Goal: Task Accomplishment & Management: Manage account settings

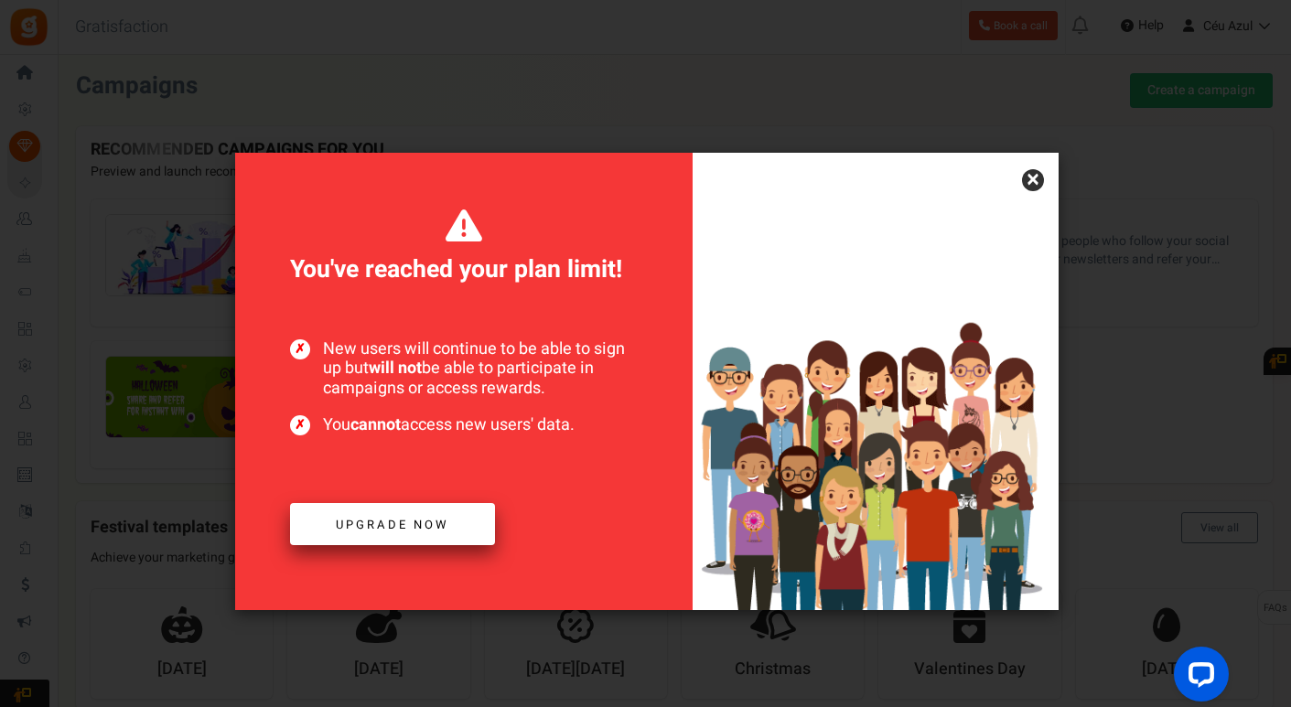
click at [404, 525] on span "Upgrade now" at bounding box center [392, 524] width 113 height 17
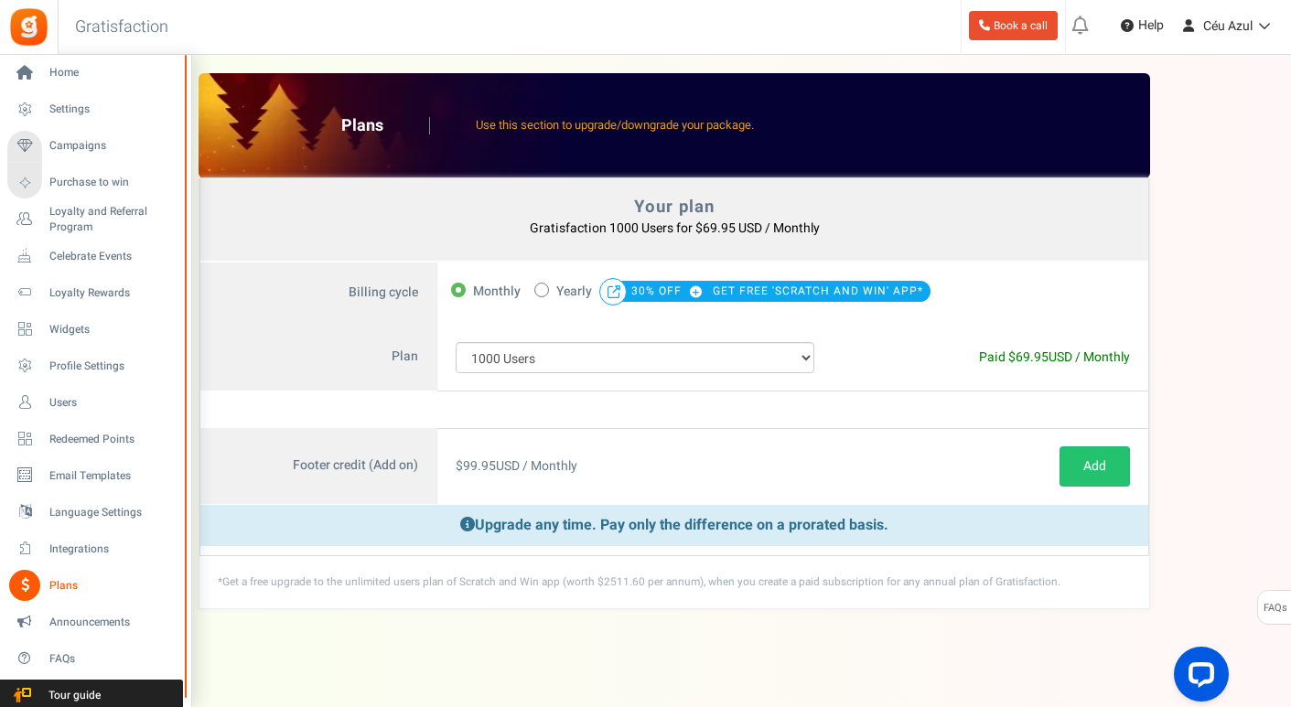
click at [62, 584] on span "Plans" at bounding box center [113, 586] width 128 height 16
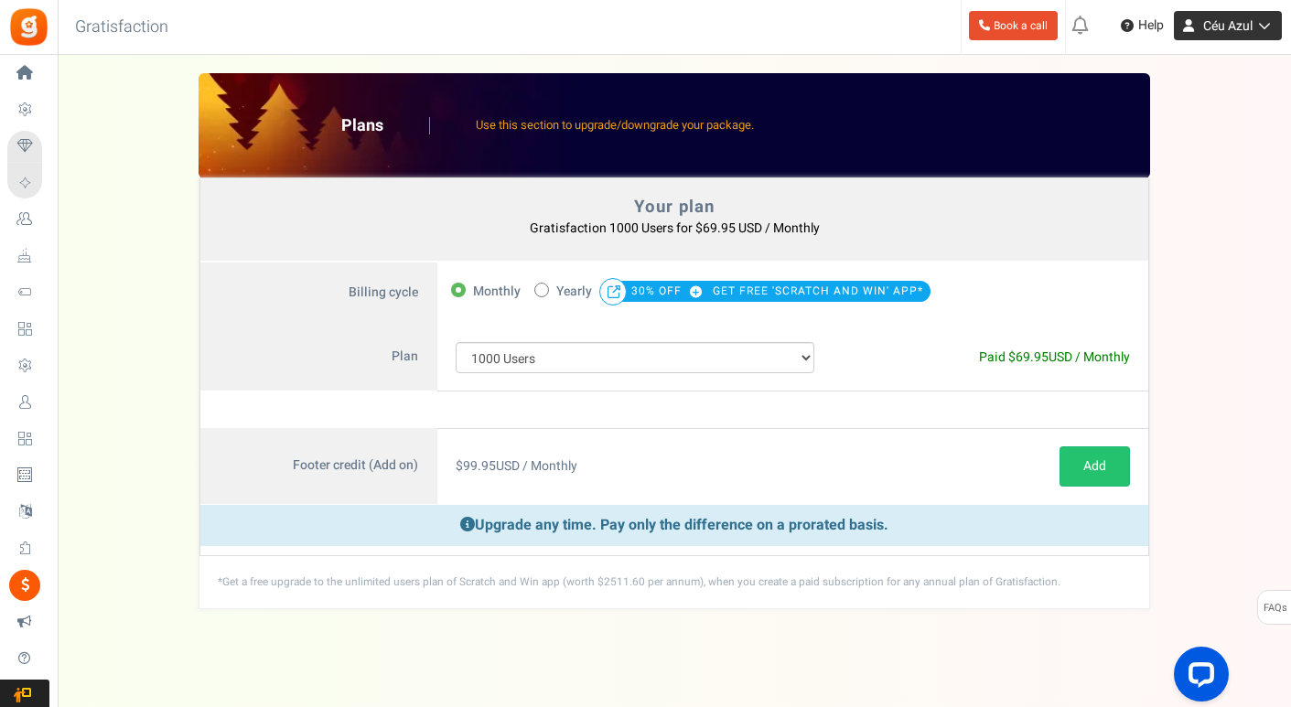
click at [1235, 23] on span "Céu Azul" at bounding box center [1227, 25] width 49 height 19
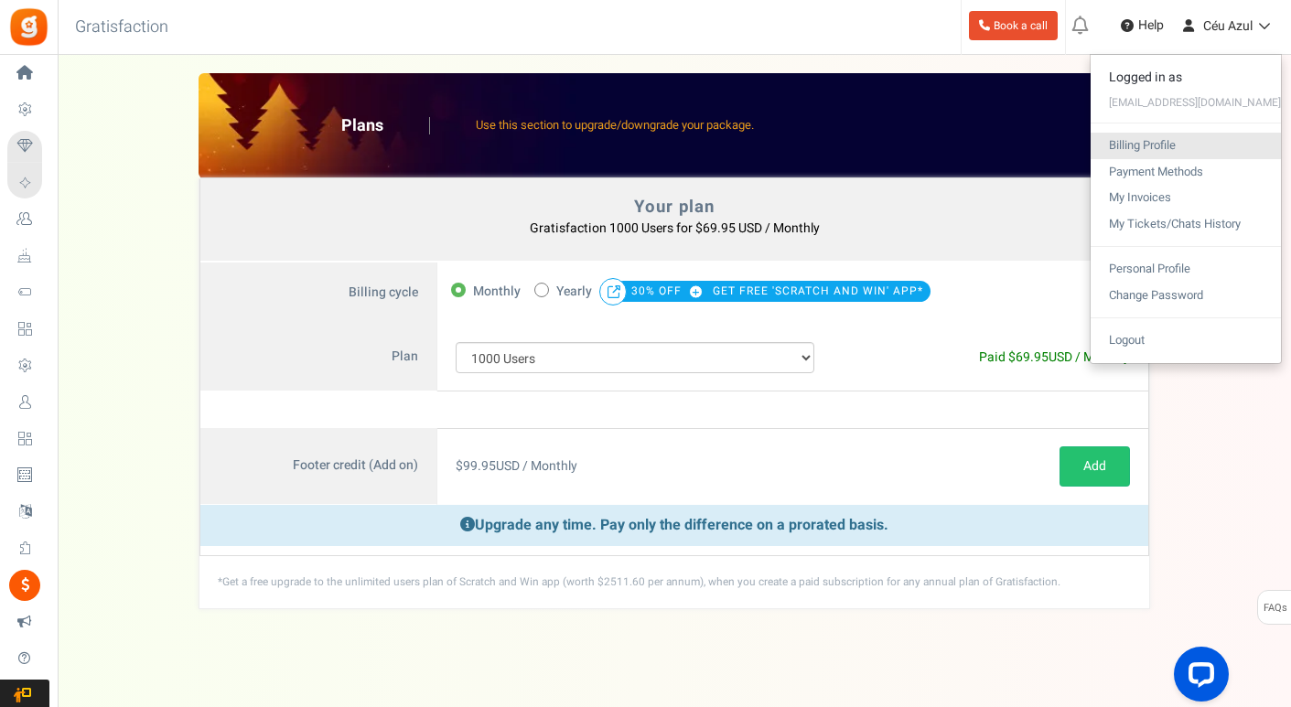
click at [1183, 141] on link "Billing Profile" at bounding box center [1185, 146] width 190 height 27
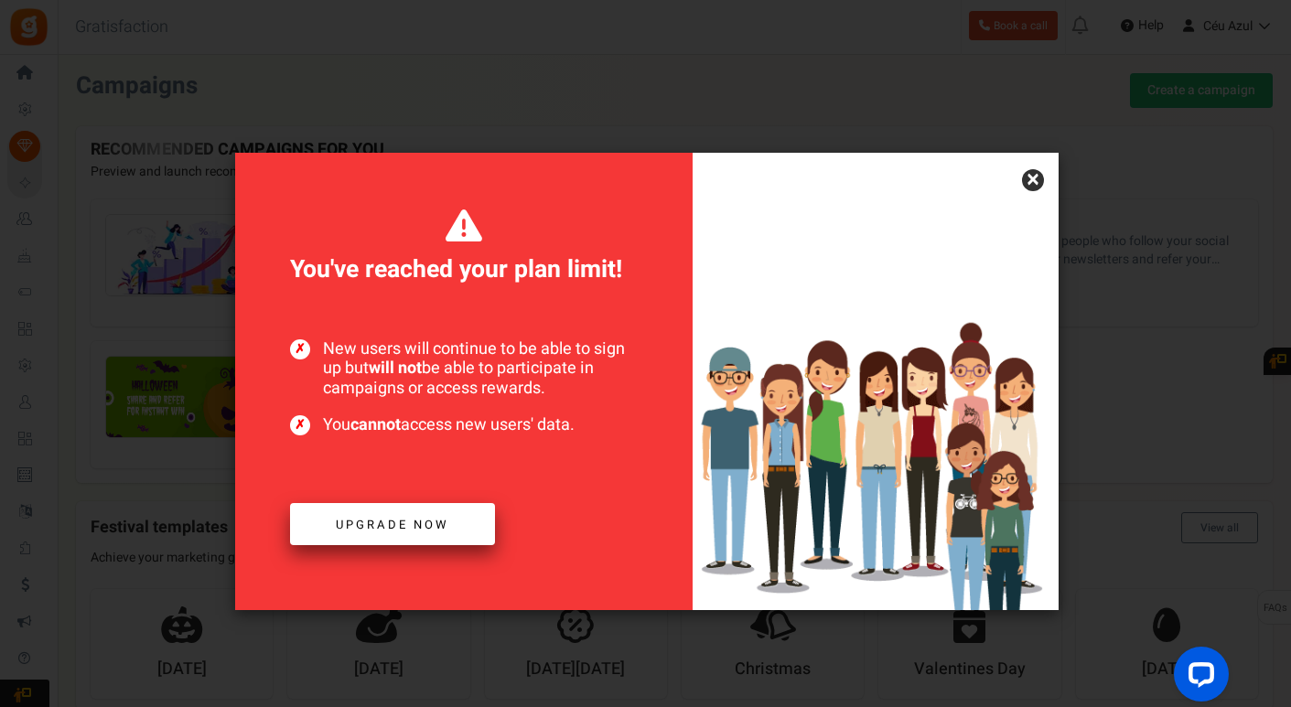
click at [419, 521] on span "Upgrade now" at bounding box center [392, 524] width 113 height 17
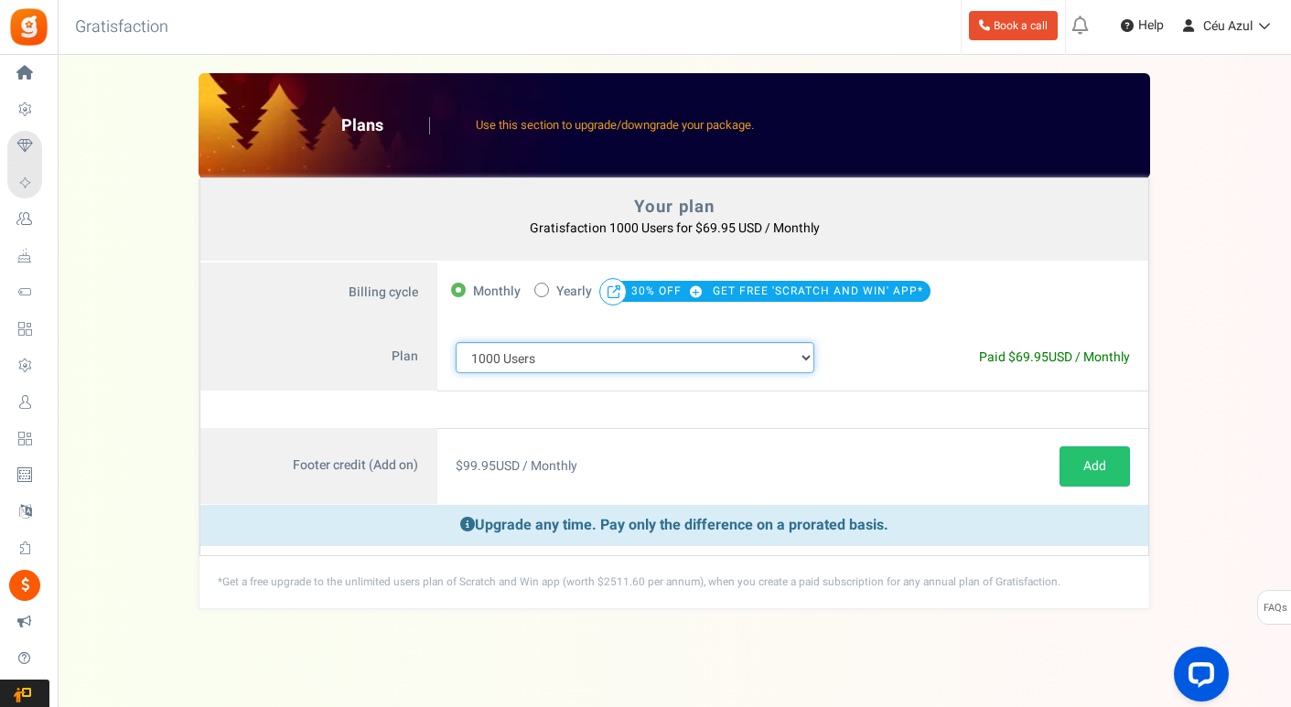
click at [632, 365] on select "100 Users 200 Users 500 Users 1000 Users 2000 Users 3000 Users 4000 Users 5000 …" at bounding box center [634, 357] width 359 height 31
select select "712"
click at [455, 342] on select "100 Users 200 Users 500 Users 1000 Users 2000 Users 3000 Users 4000 Users 5000 …" at bounding box center [634, 357] width 359 height 31
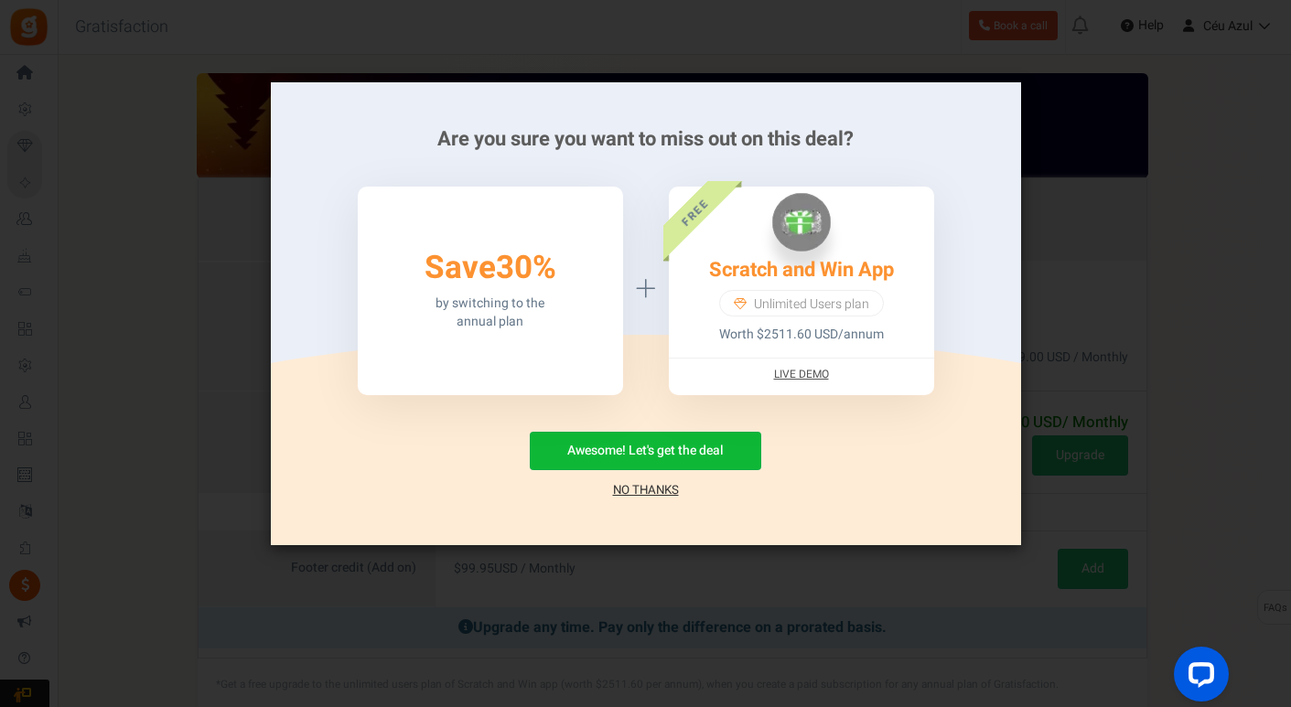
click at [648, 491] on link "No Thanks" at bounding box center [646, 490] width 66 height 18
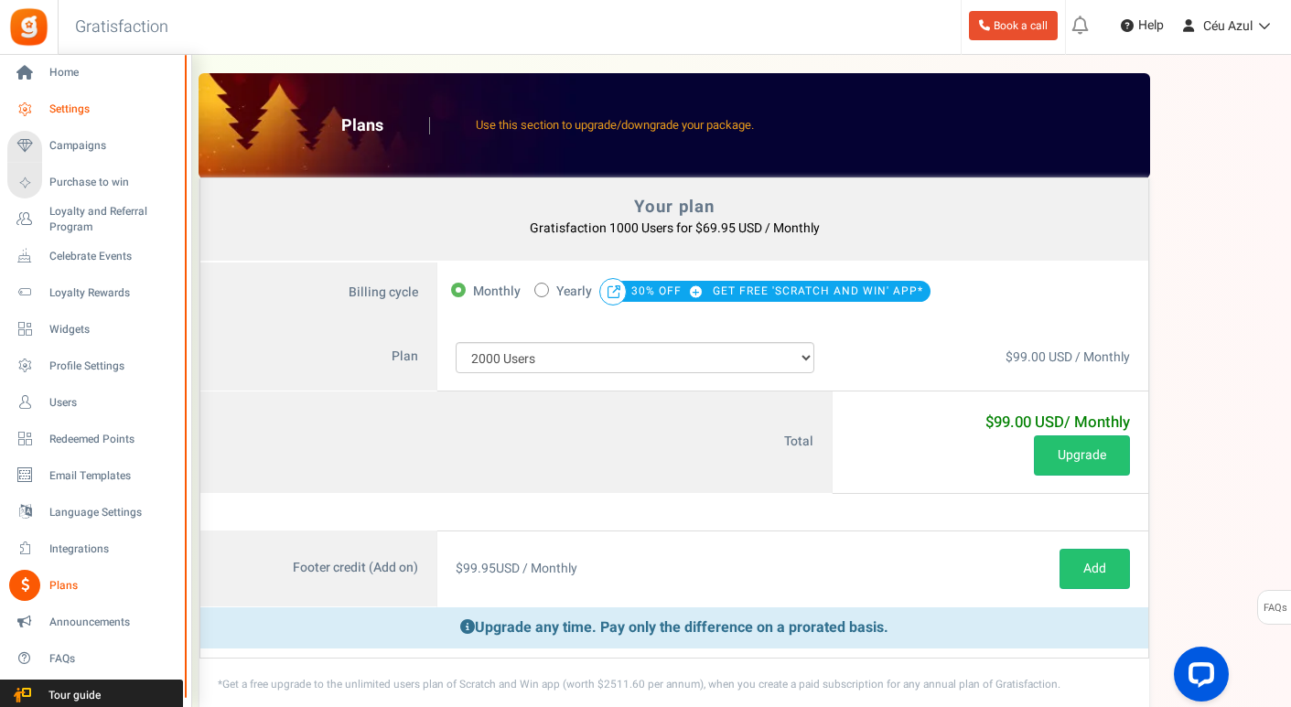
click at [69, 112] on span "Settings" at bounding box center [113, 110] width 128 height 16
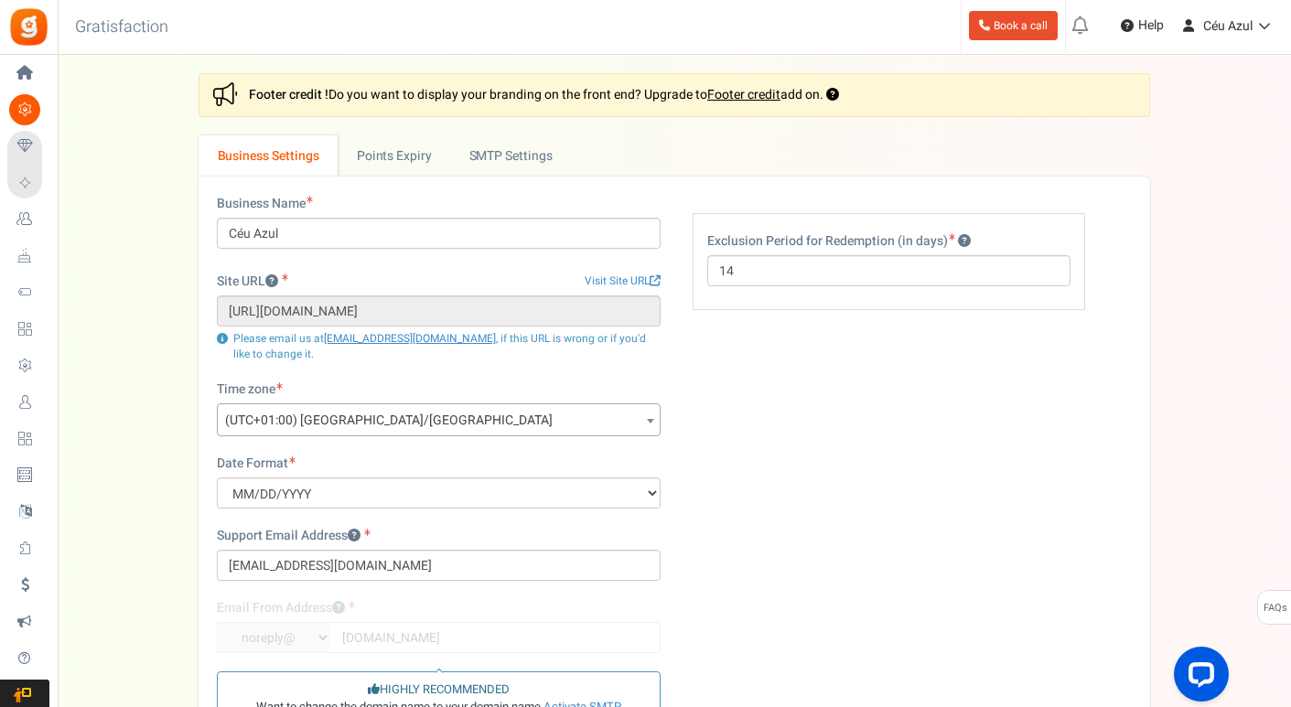
click at [819, 412] on div "Business Name Céu Azul Site URL Visit Site URL [URL][DOMAIN_NAME] Update site U…" at bounding box center [674, 489] width 942 height 588
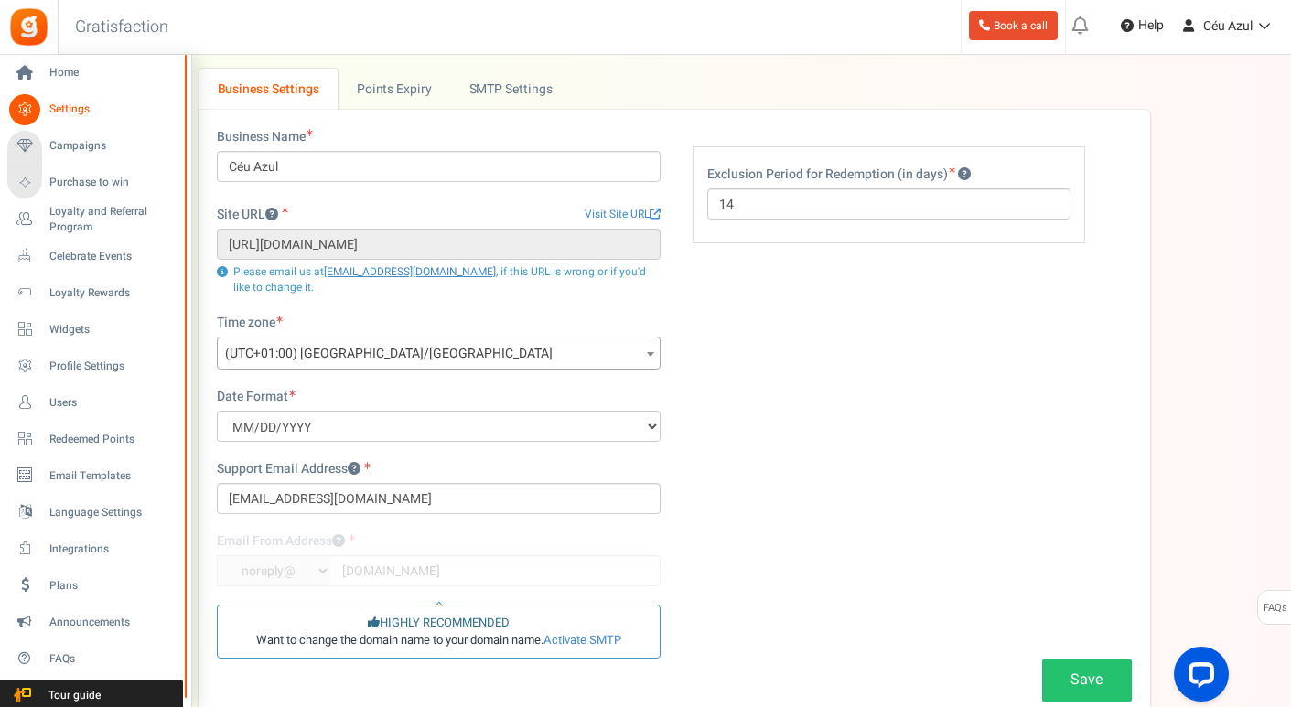
scroll to position [31, 0]
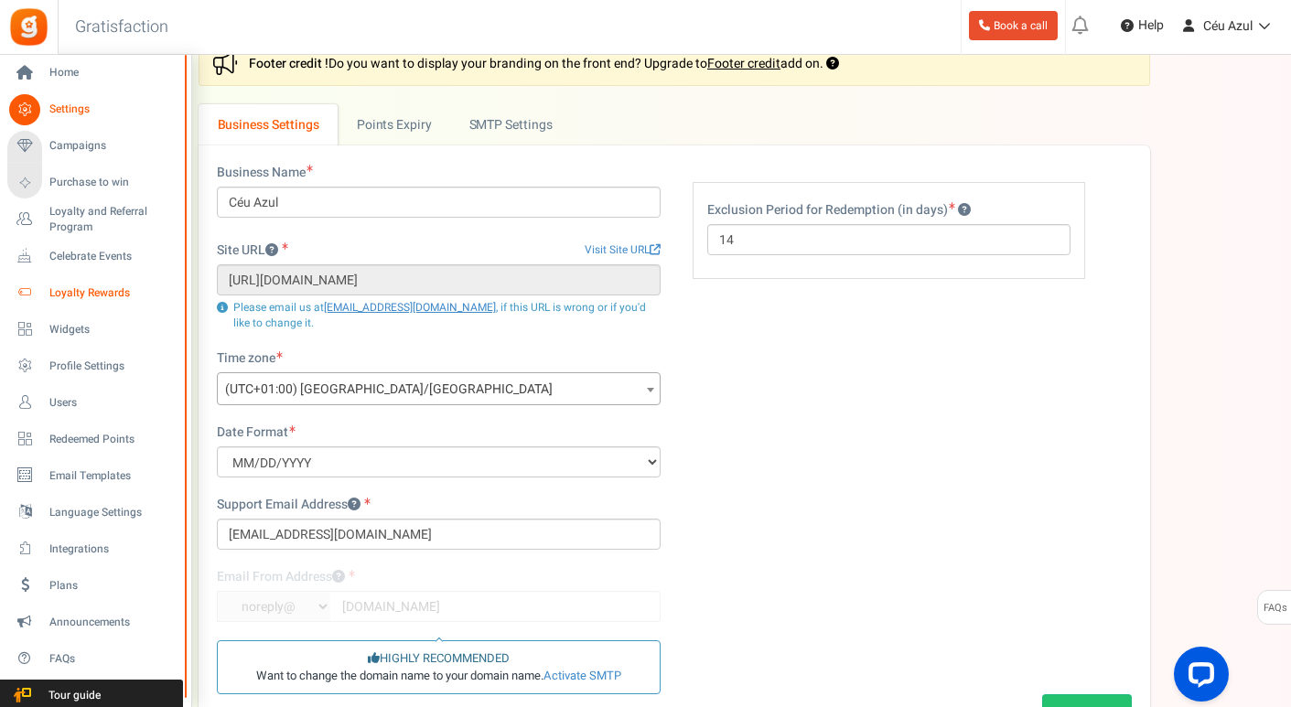
click at [83, 288] on span "Loyalty Rewards" at bounding box center [113, 293] width 128 height 16
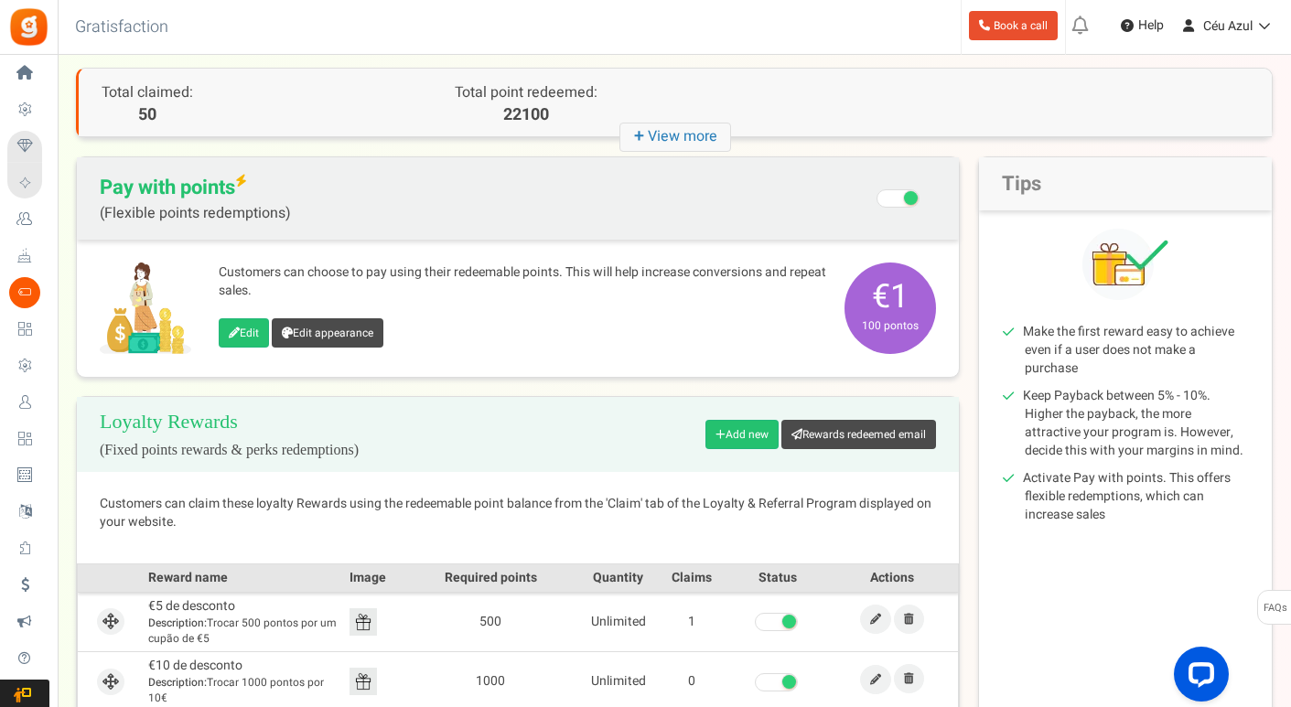
scroll to position [84, 0]
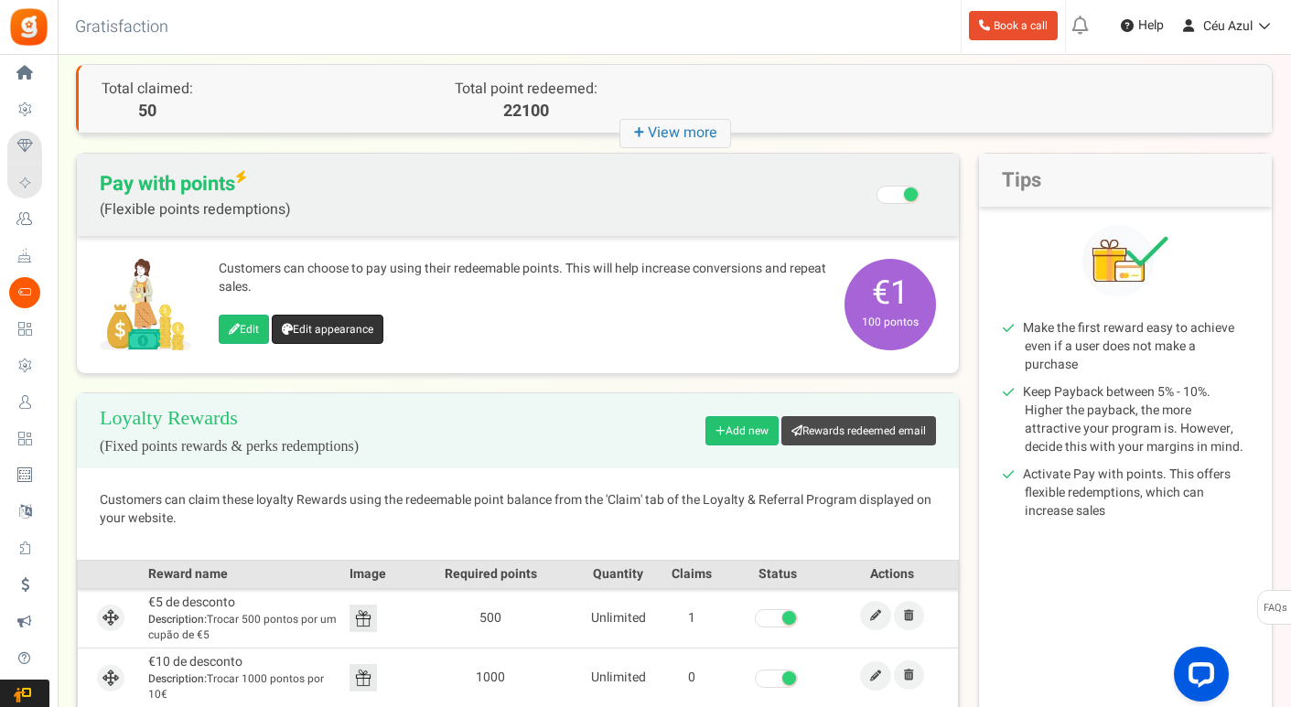
click at [352, 329] on link "Edit appearance" at bounding box center [328, 329] width 112 height 29
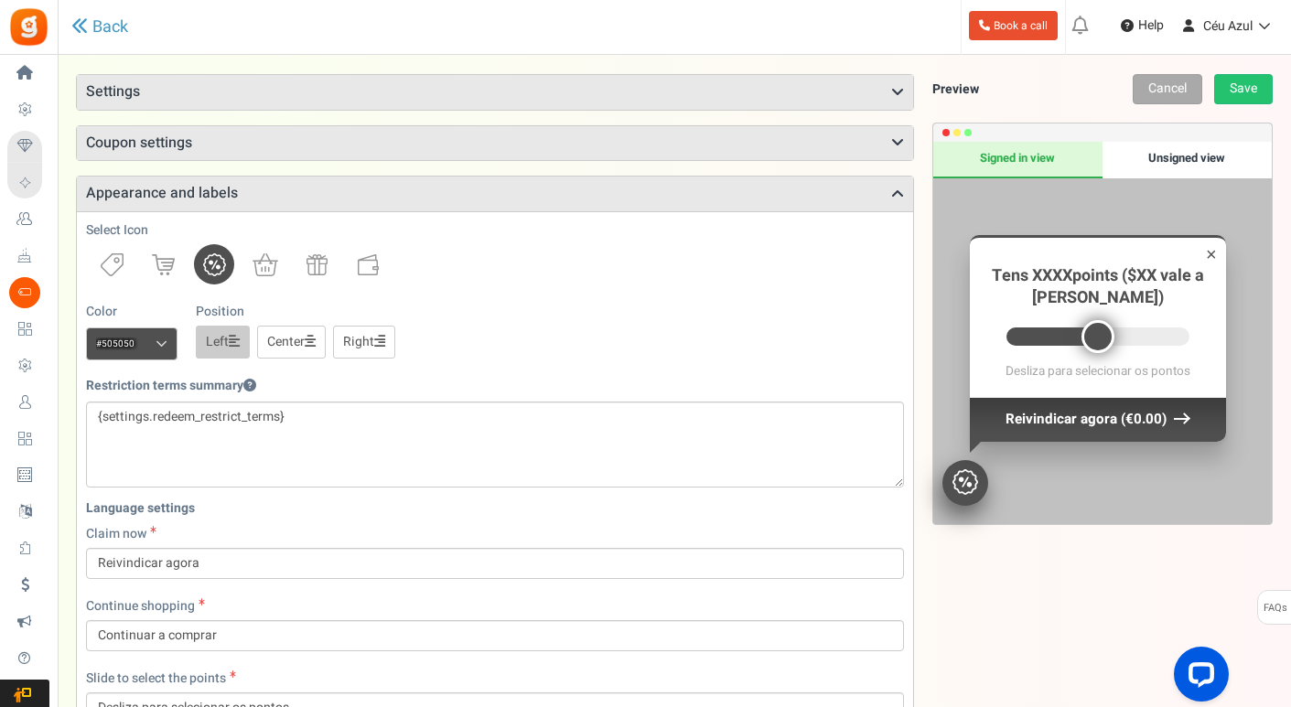
scroll to position [97, 0]
click at [1176, 162] on div "Unsigned view" at bounding box center [1186, 160] width 169 height 37
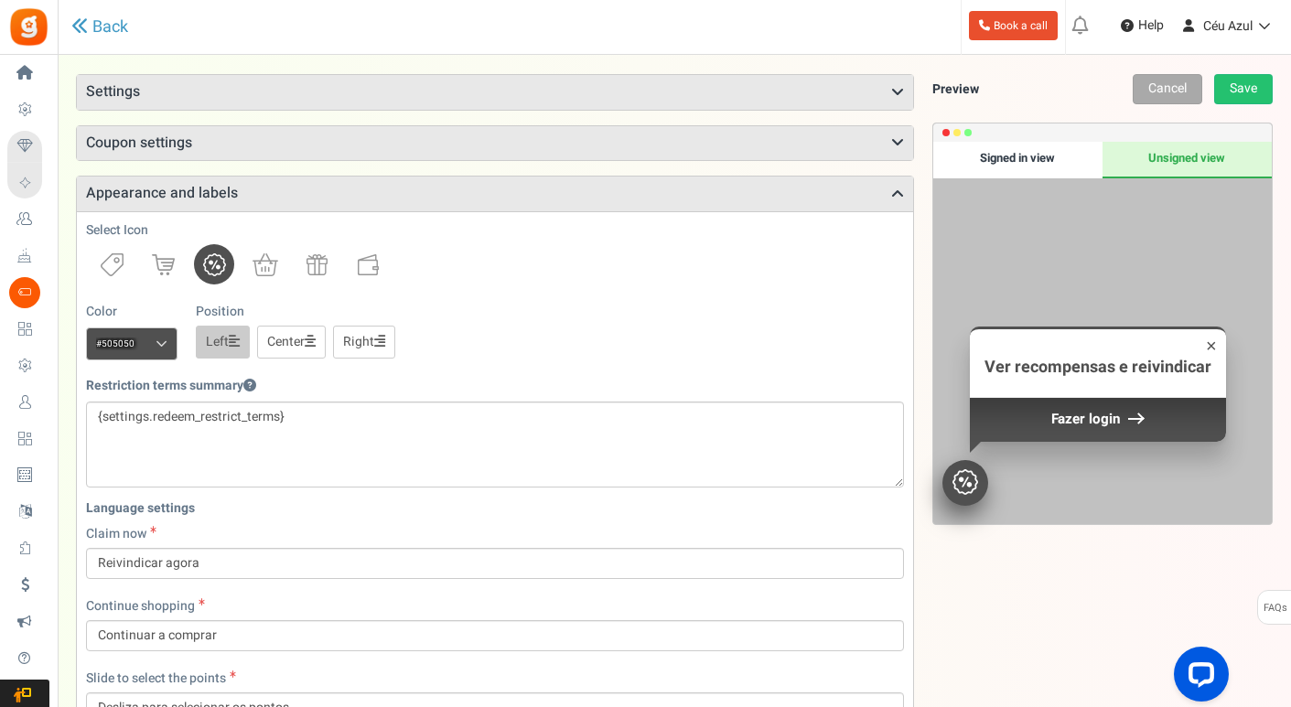
click at [1067, 167] on div "Signed in view" at bounding box center [1017, 160] width 169 height 37
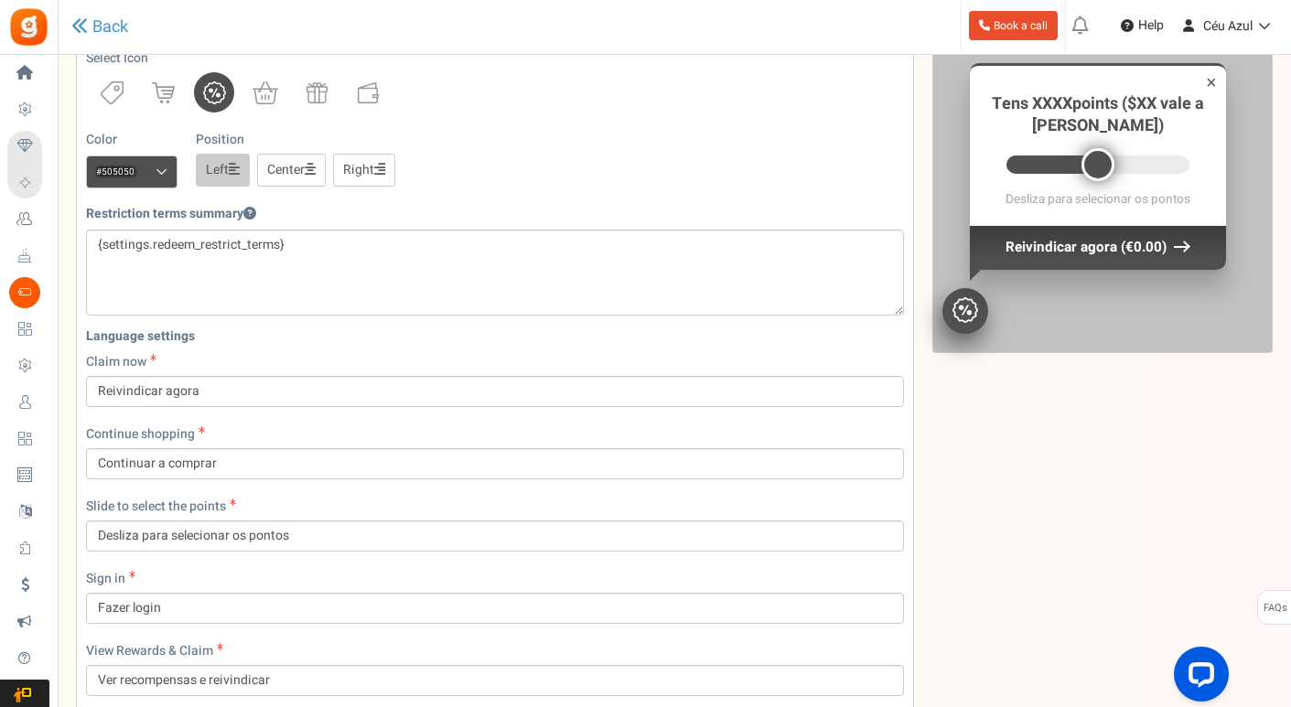
scroll to position [0, 0]
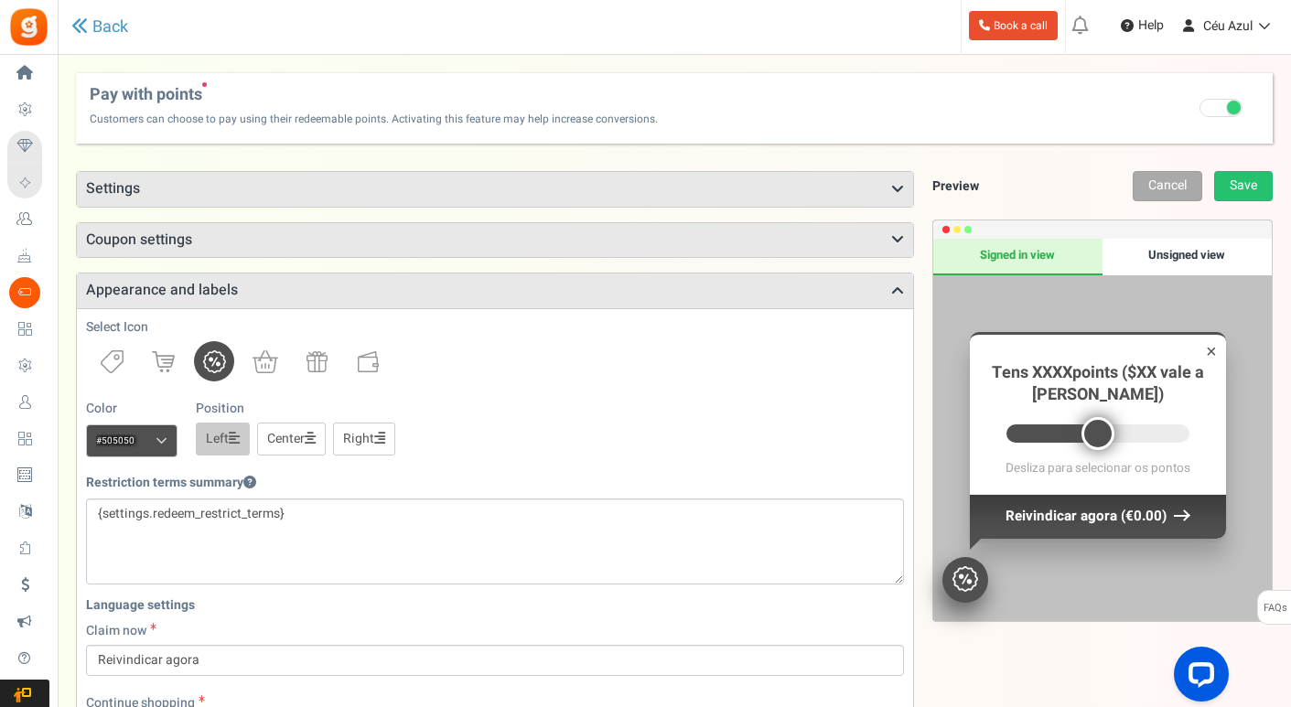
click at [319, 246] on h3 "Coupon settings" at bounding box center [495, 240] width 836 height 35
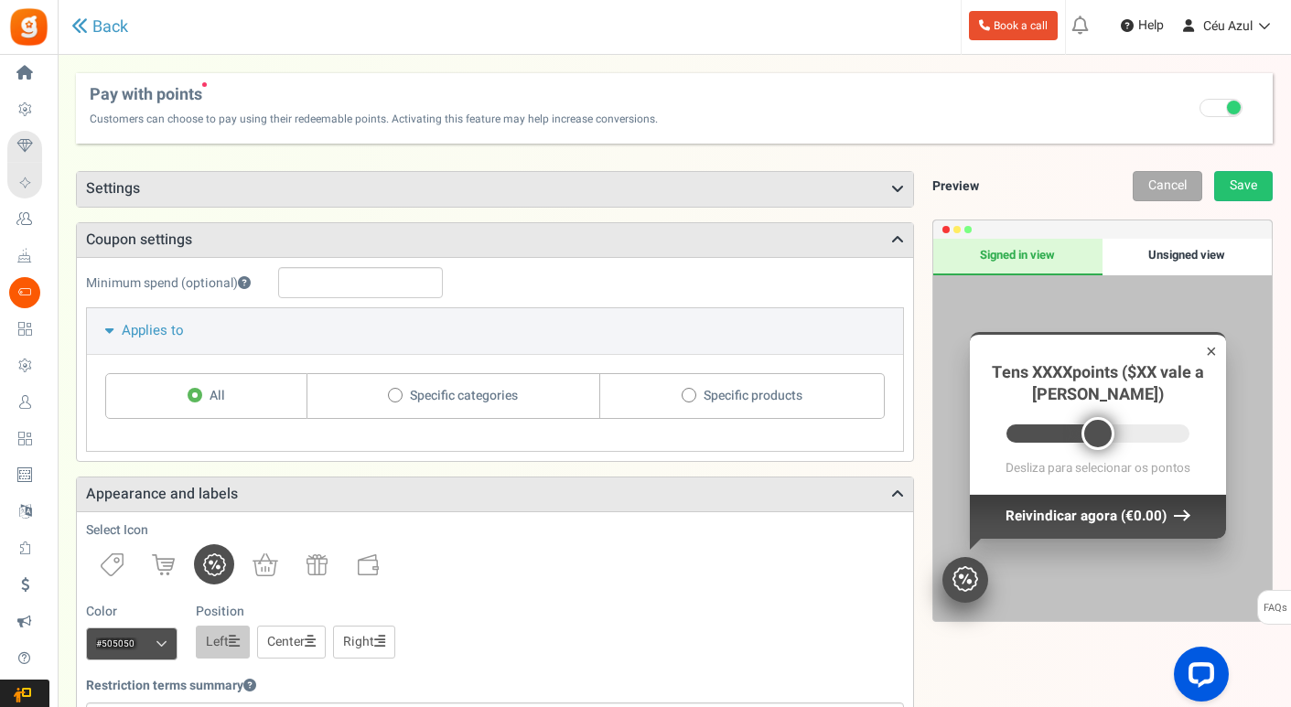
click at [270, 194] on h3 "Settings" at bounding box center [495, 189] width 836 height 35
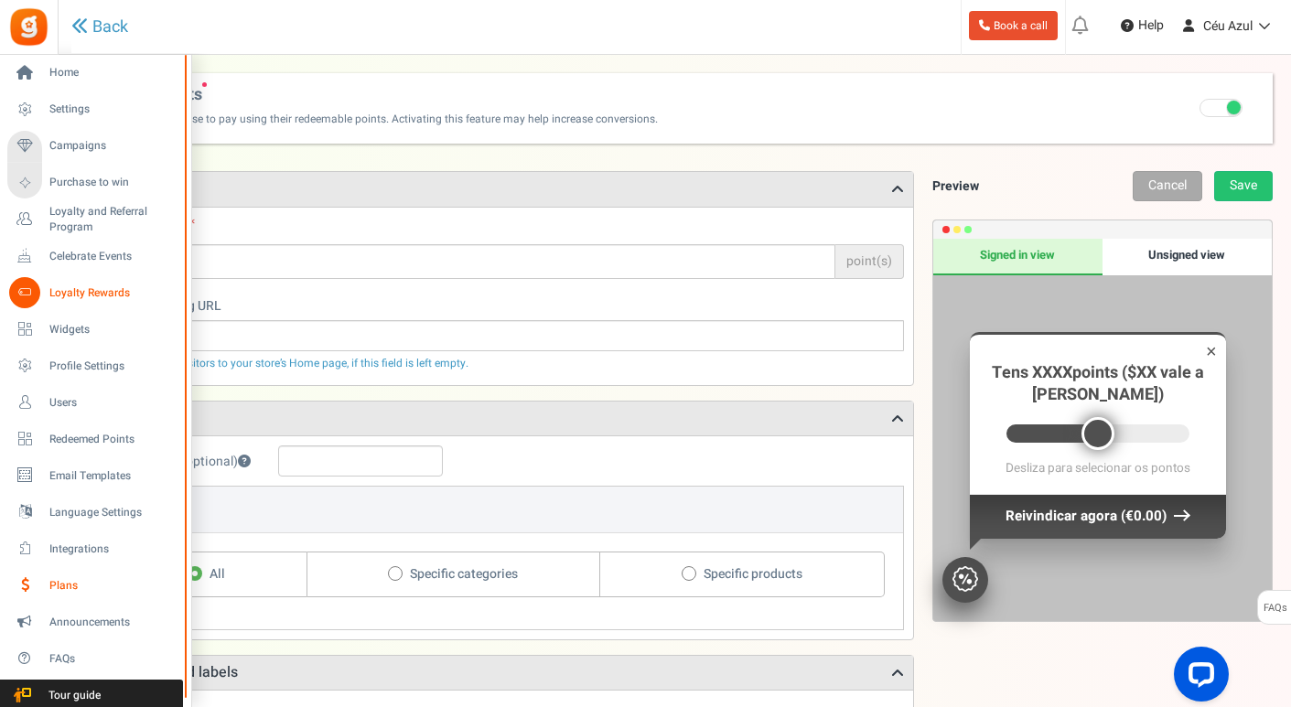
click at [48, 582] on link "Plans" at bounding box center [95, 585] width 176 height 31
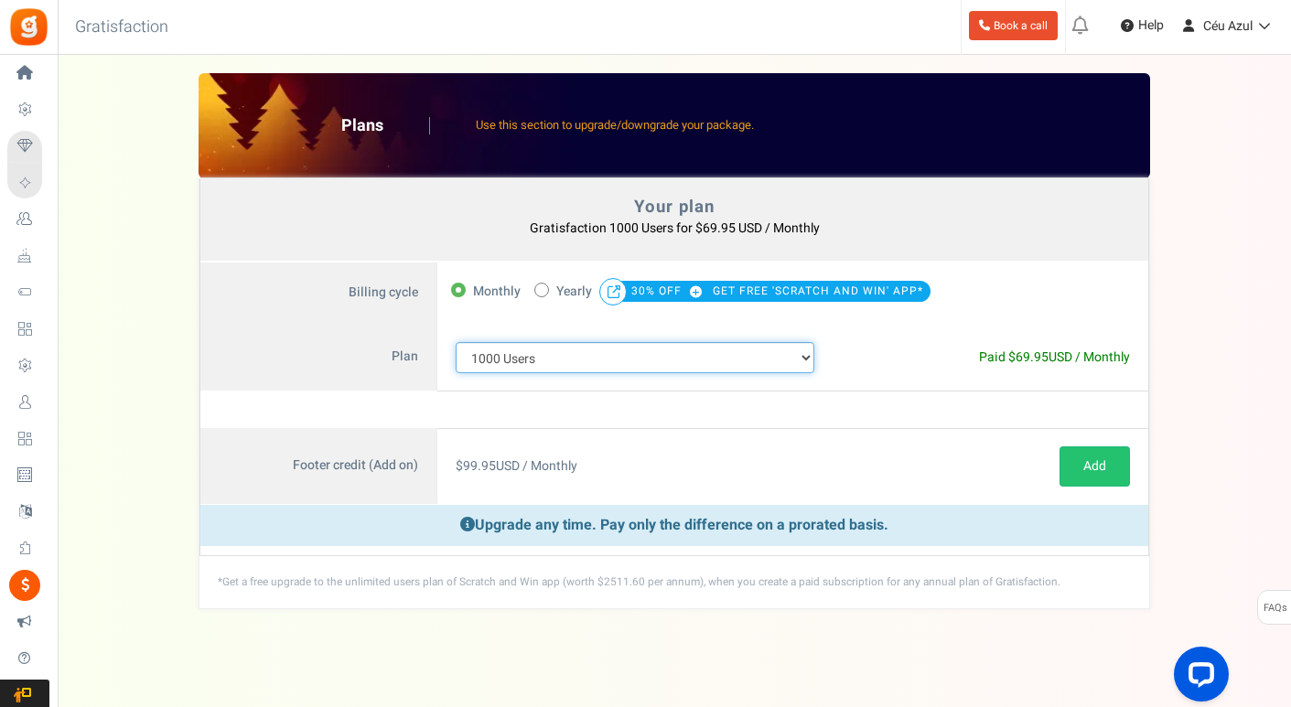
click at [577, 363] on select "100 Users 200 Users 500 Users 1000 Users 2000 Users 3000 Users 4000 Users 5000 …" at bounding box center [634, 357] width 359 height 31
select select "712"
click at [455, 342] on select "100 Users 200 Users 500 Users 1000 Users 2000 Users 3000 Users 4000 Users 5000 …" at bounding box center [634, 357] width 359 height 31
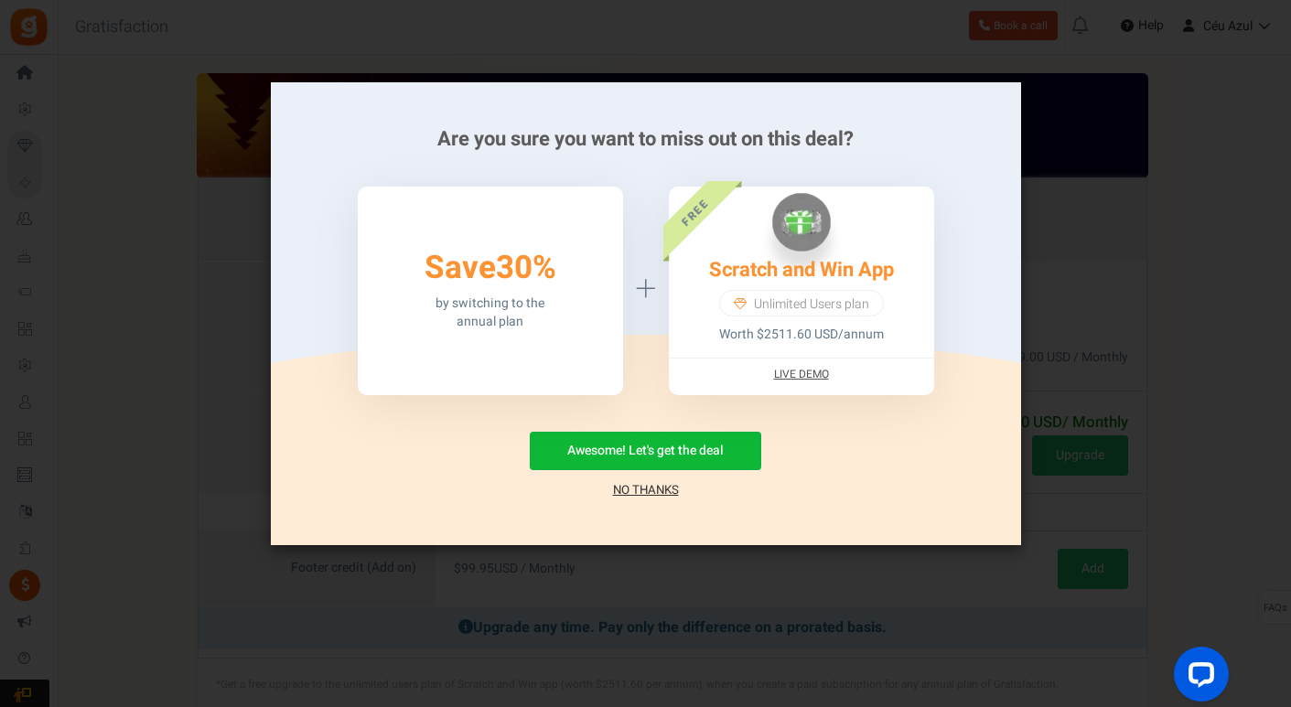
click at [648, 494] on link "No Thanks" at bounding box center [646, 490] width 66 height 18
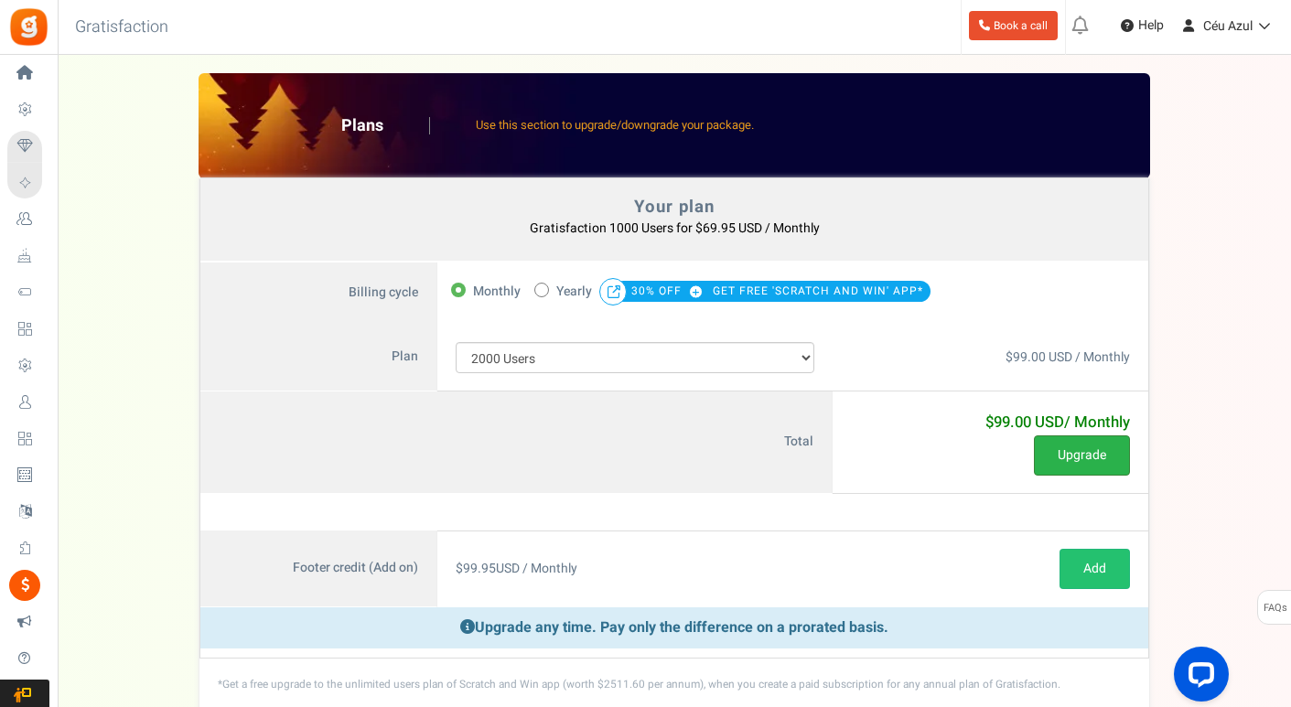
click at [1055, 456] on button "Upgrade" at bounding box center [1082, 455] width 96 height 40
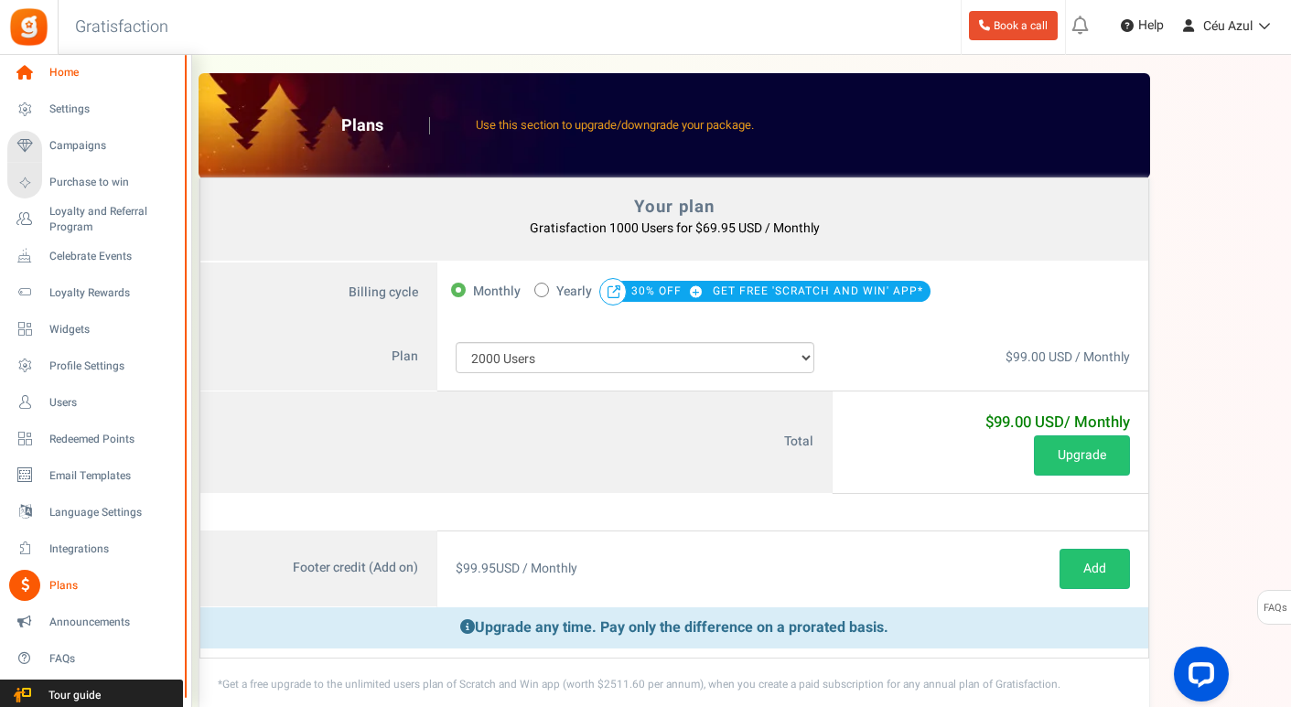
click at [39, 76] on icon at bounding box center [24, 73] width 31 height 31
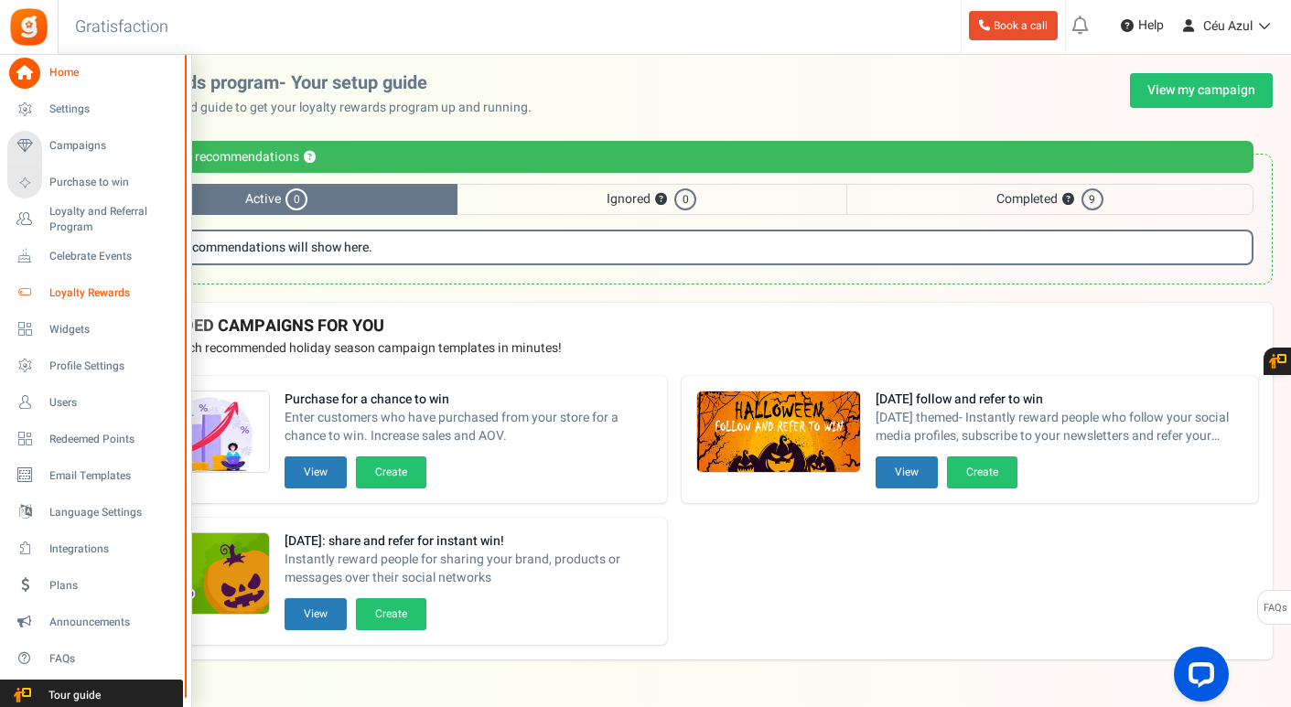
click at [94, 295] on span "Loyalty Rewards" at bounding box center [113, 293] width 128 height 16
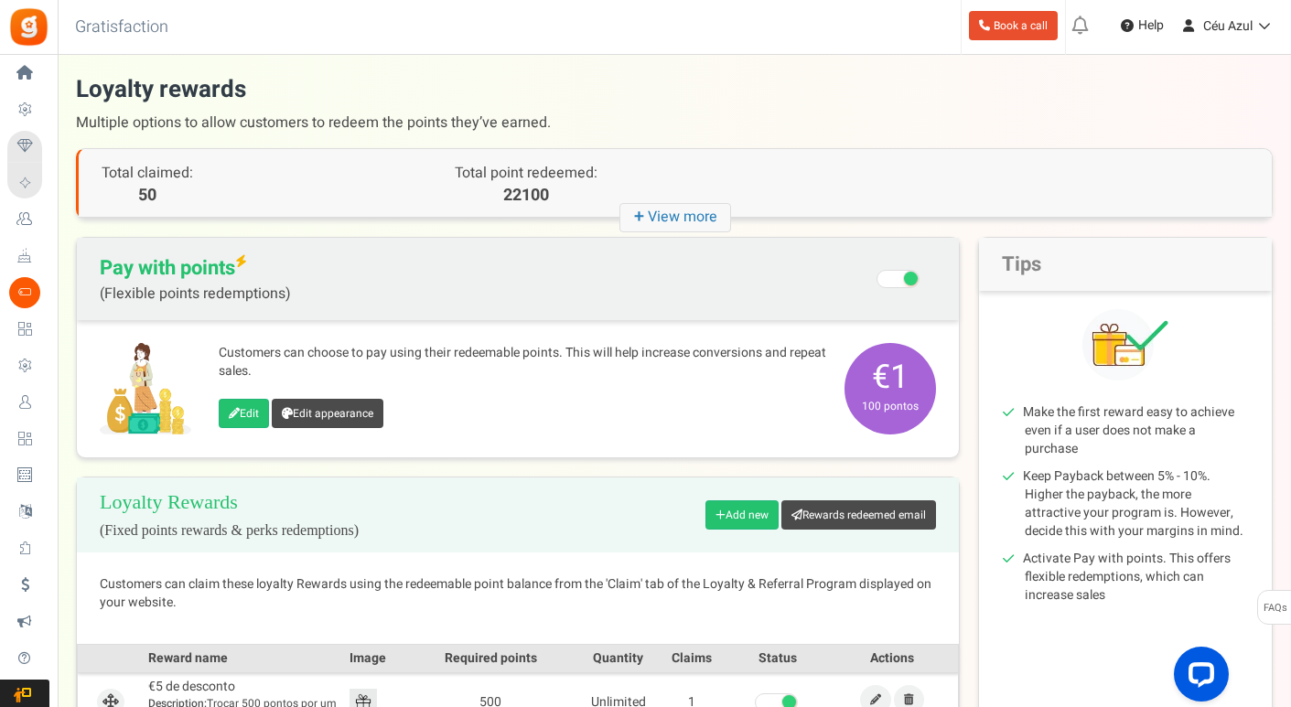
click at [659, 208] on icon "+ View more" at bounding box center [675, 217] width 112 height 29
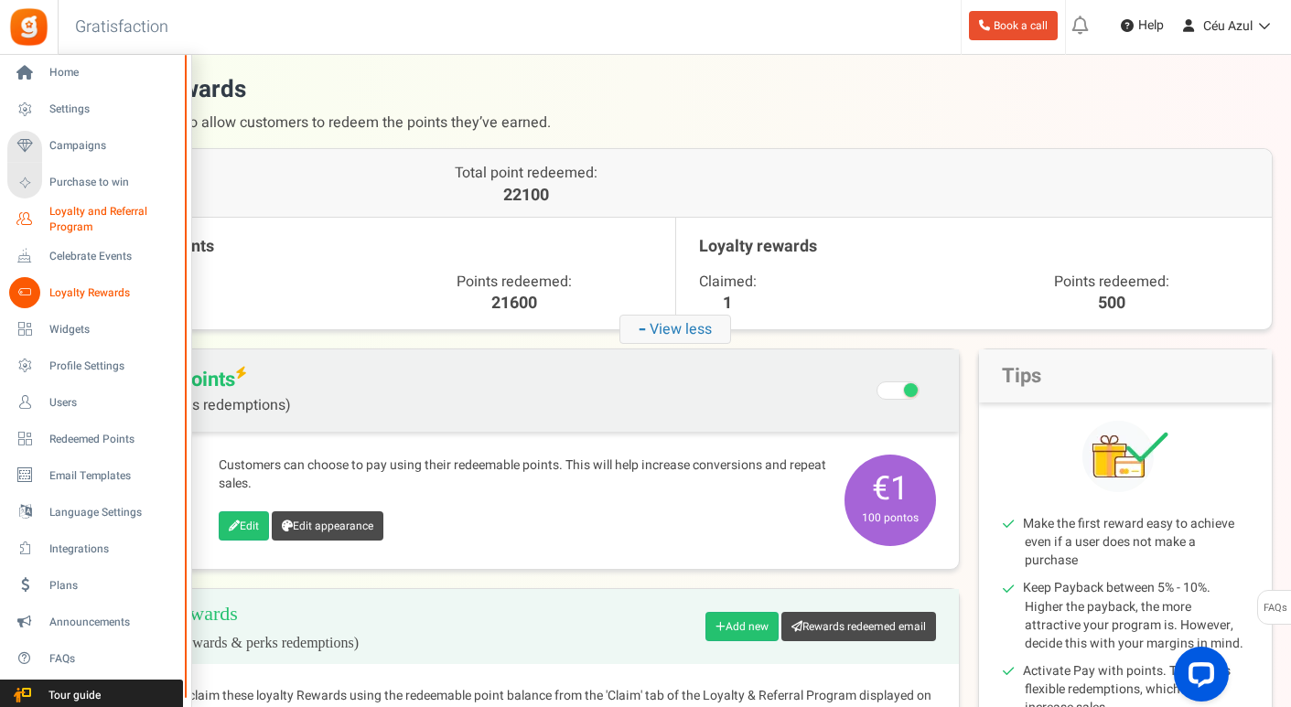
click at [66, 220] on span "Loyalty and Referral Program" at bounding box center [116, 219] width 134 height 31
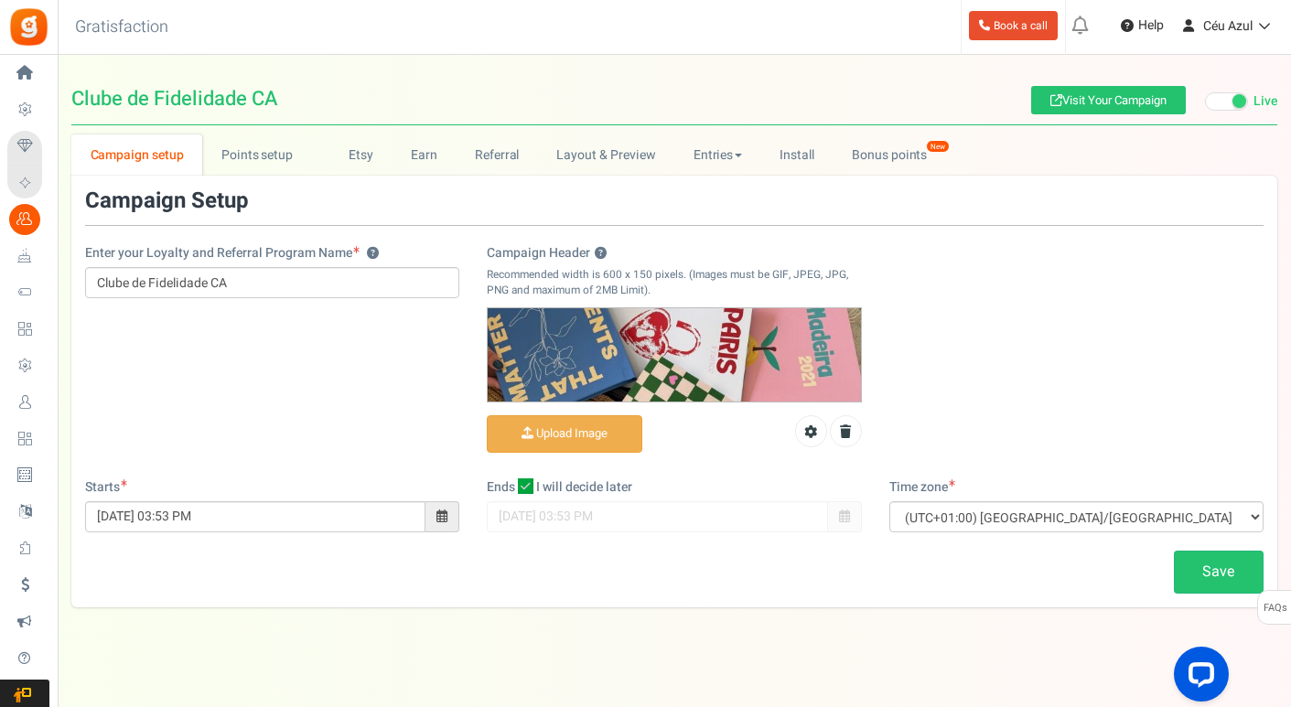
click at [1237, 106] on span at bounding box center [1239, 101] width 14 height 14
click at [1205, 106] on input "Live Paused" at bounding box center [1205, 102] width 0 height 12
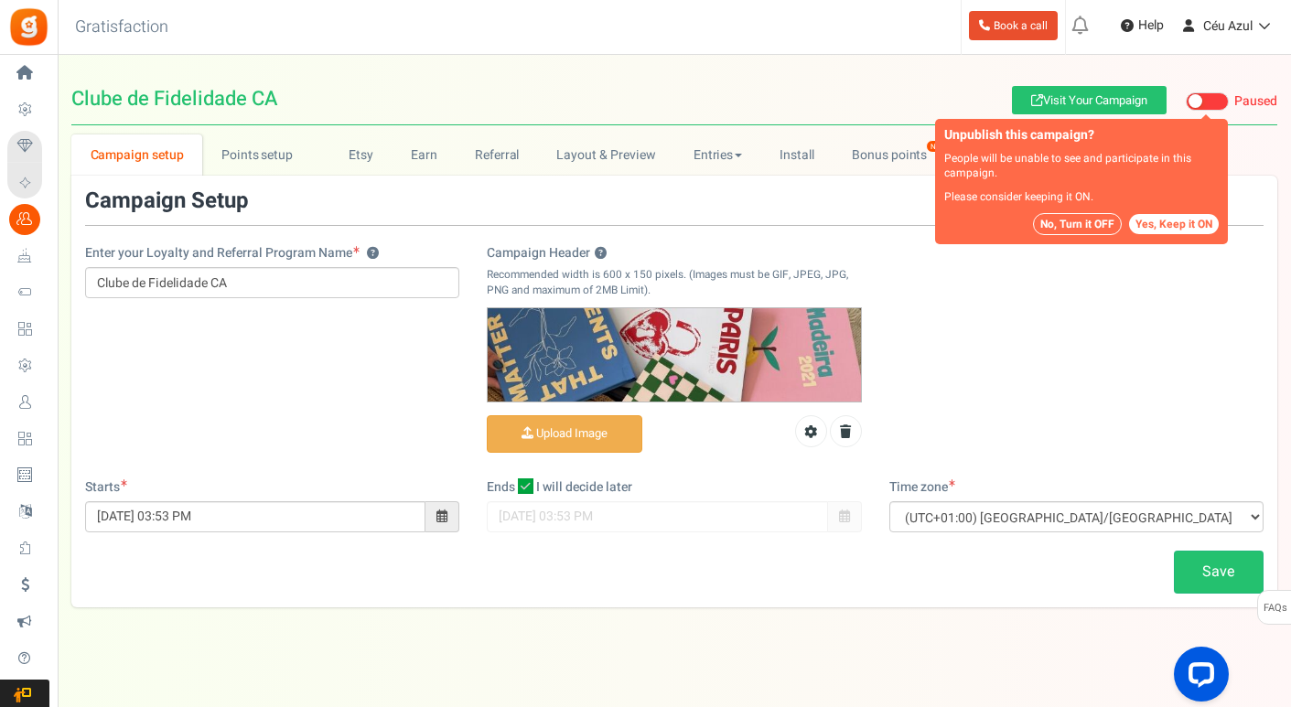
click at [1103, 225] on button "No, Turn it OFF" at bounding box center [1077, 224] width 89 height 22
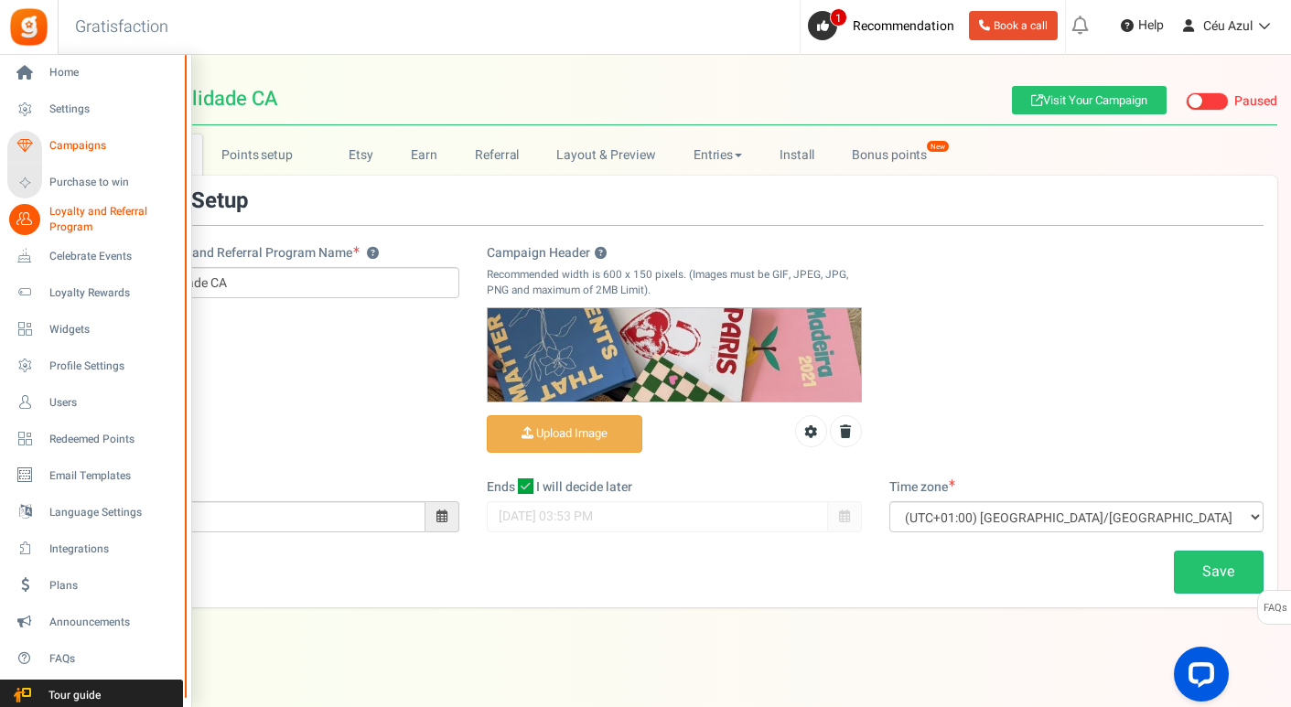
click at [35, 152] on icon at bounding box center [24, 146] width 31 height 31
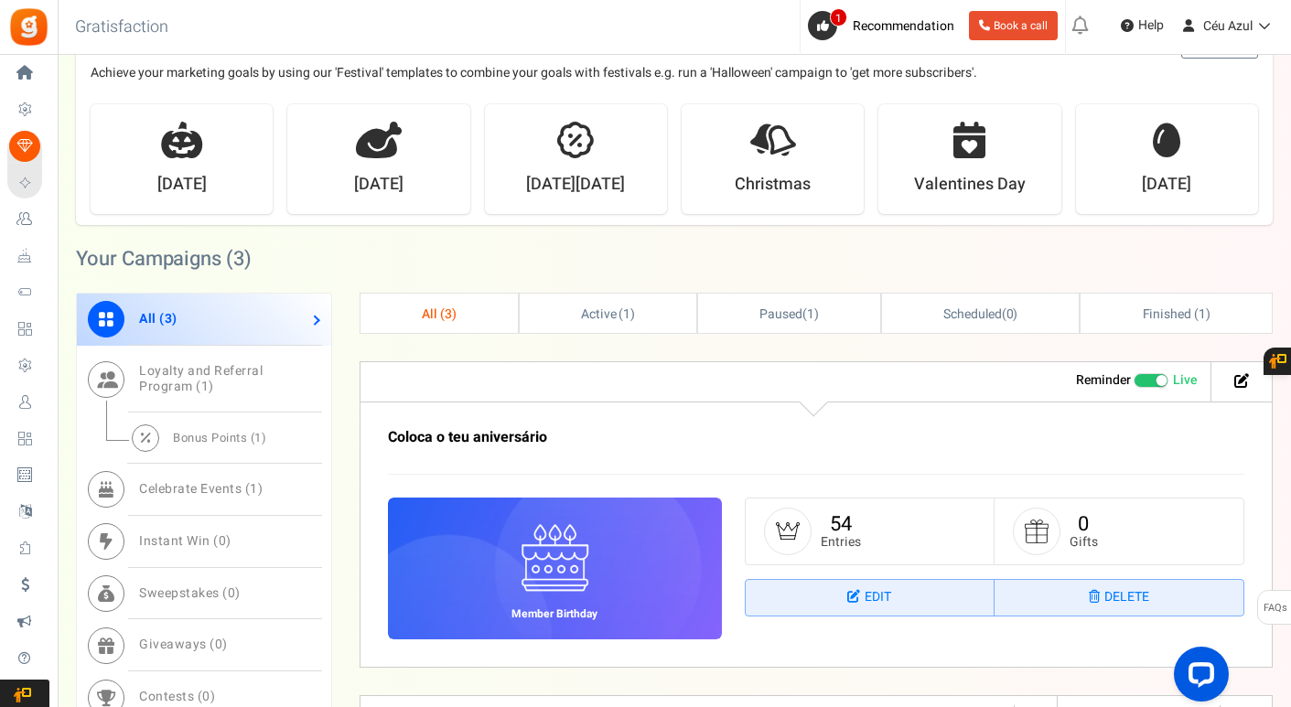
scroll to position [512, 0]
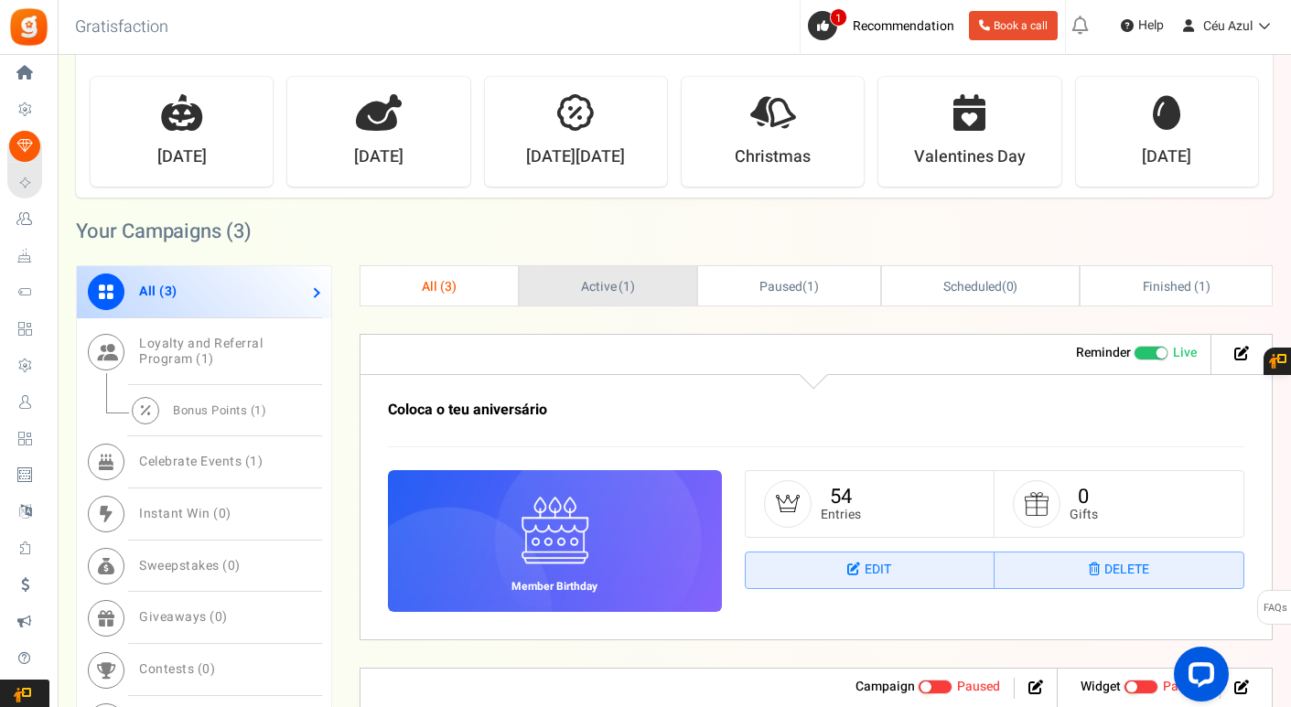
click at [587, 289] on span "Active ( 1 )" at bounding box center [608, 286] width 55 height 19
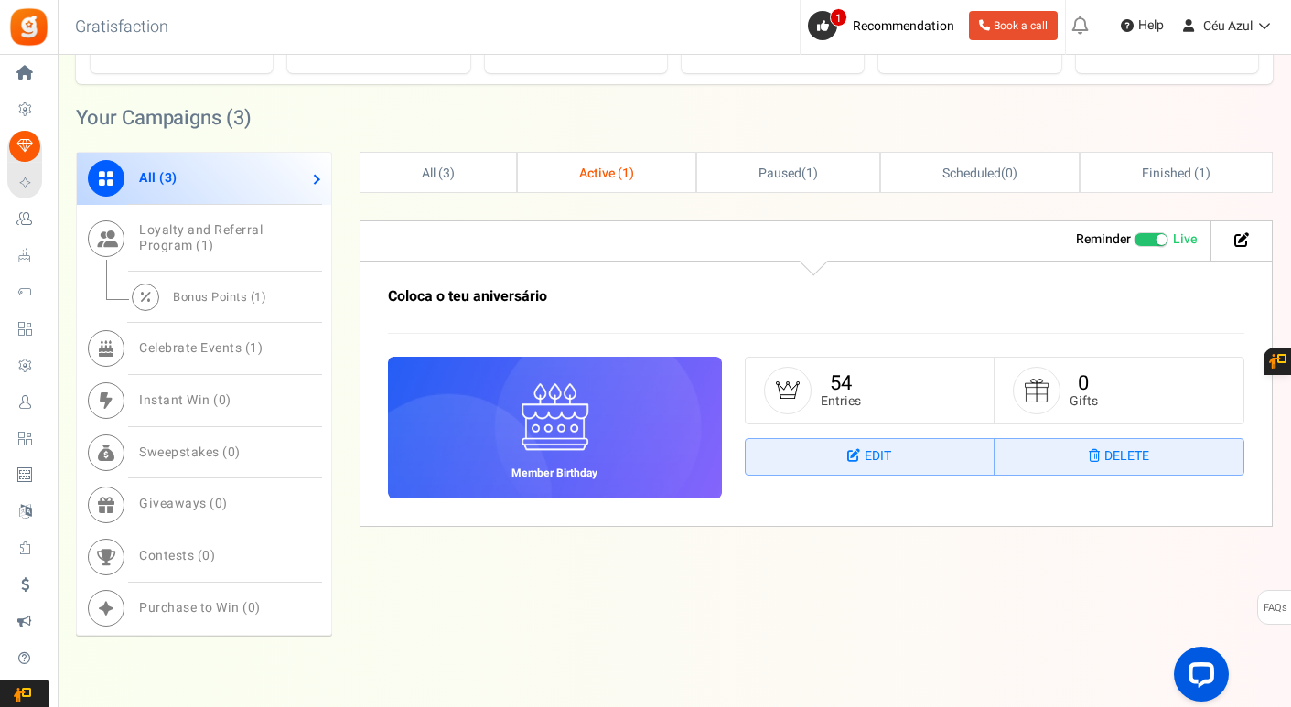
scroll to position [629, 0]
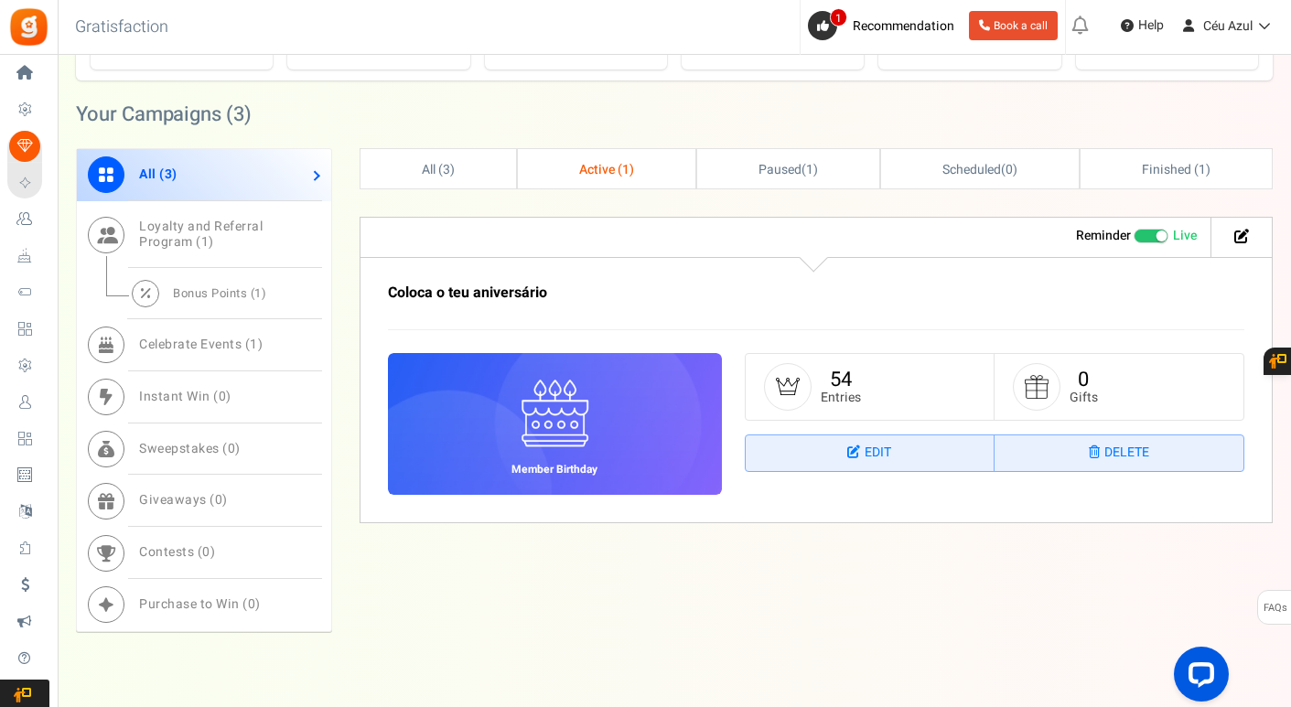
click at [1155, 236] on span at bounding box center [1160, 235] width 11 height 11
click at [1133, 236] on input "Live Paused" at bounding box center [1133, 236] width 0 height 12
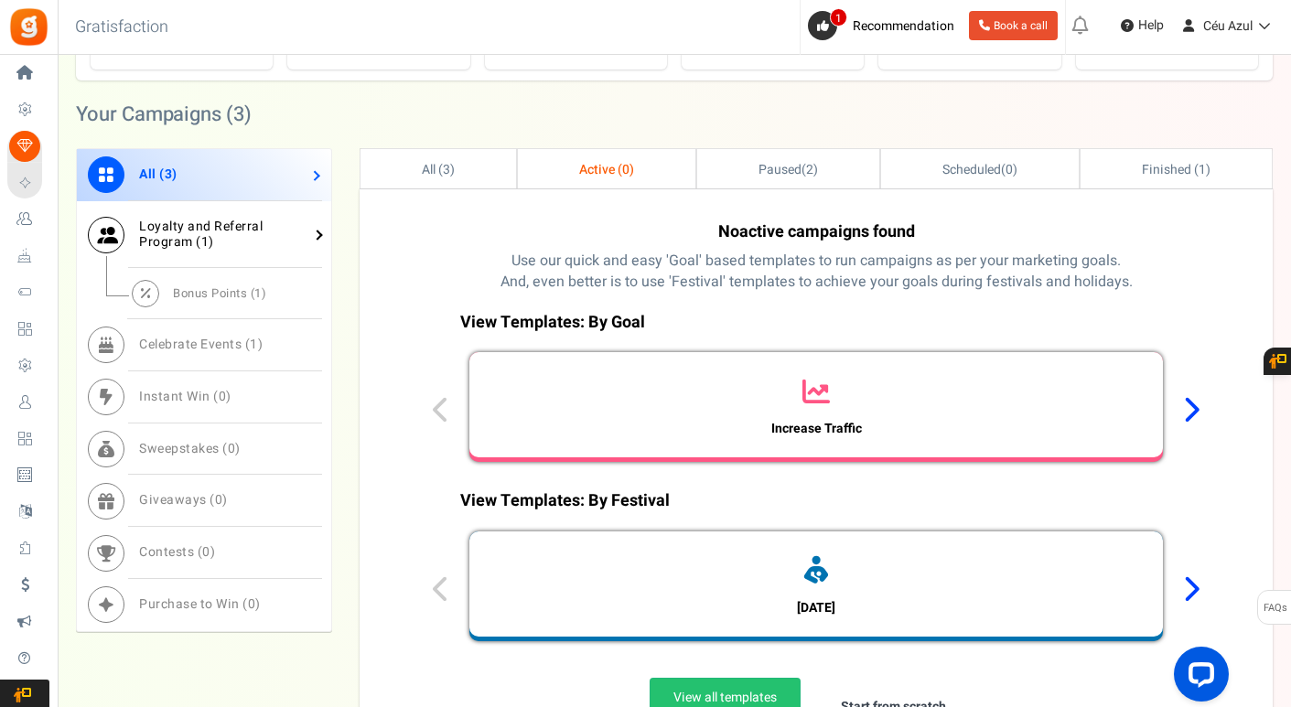
click at [171, 236] on span "Loyalty and Referral Program ( 1 )" at bounding box center [200, 234] width 123 height 35
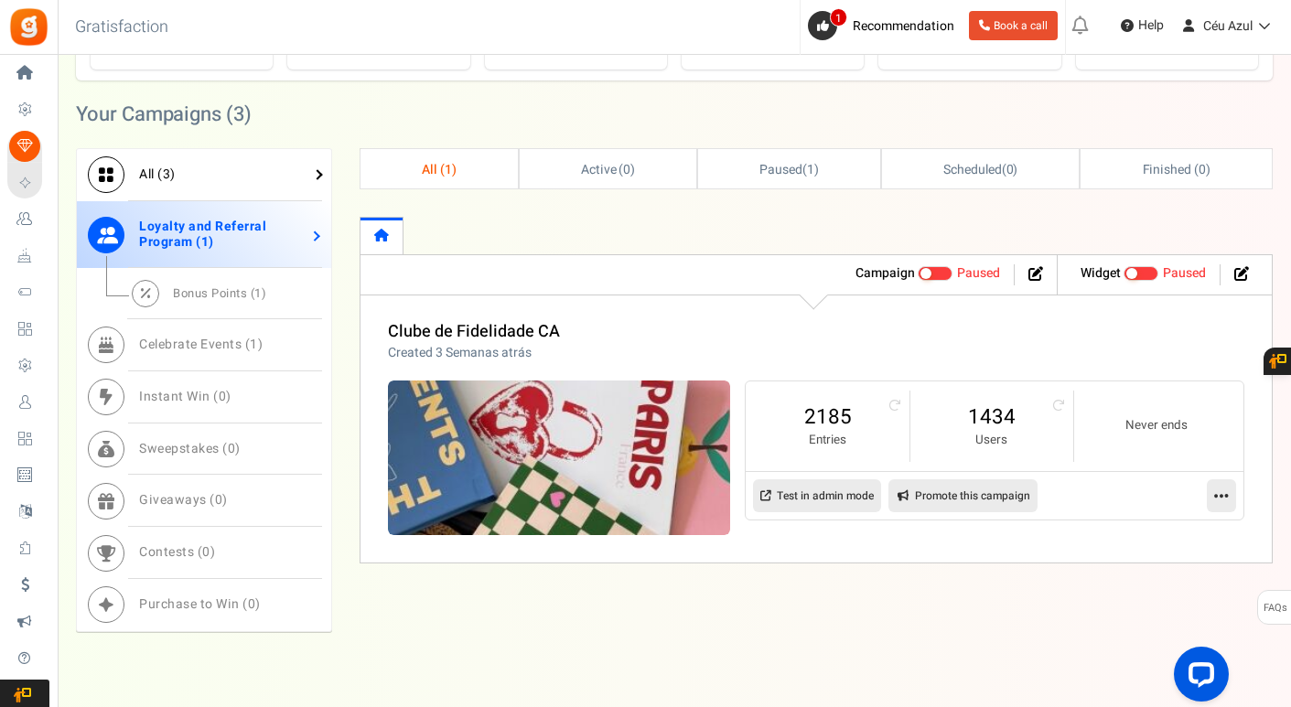
click at [211, 169] on link "All ( 3 )" at bounding box center [204, 175] width 254 height 52
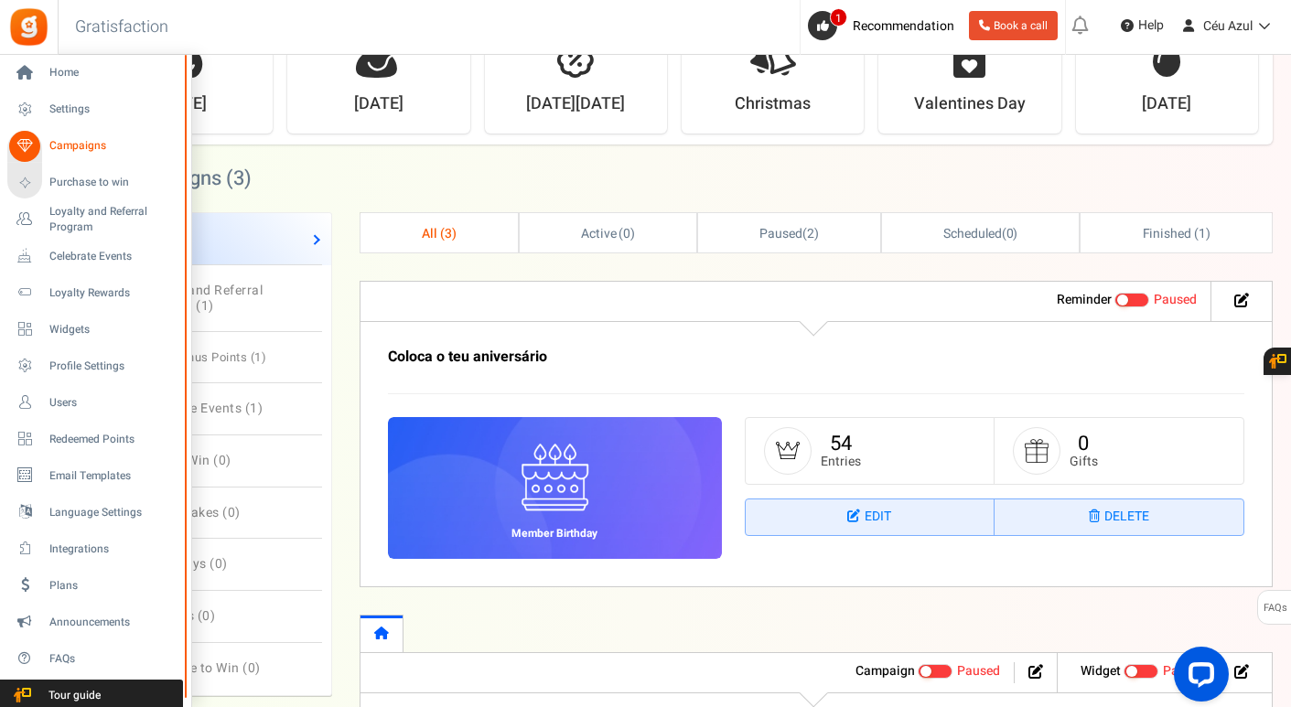
scroll to position [551, 0]
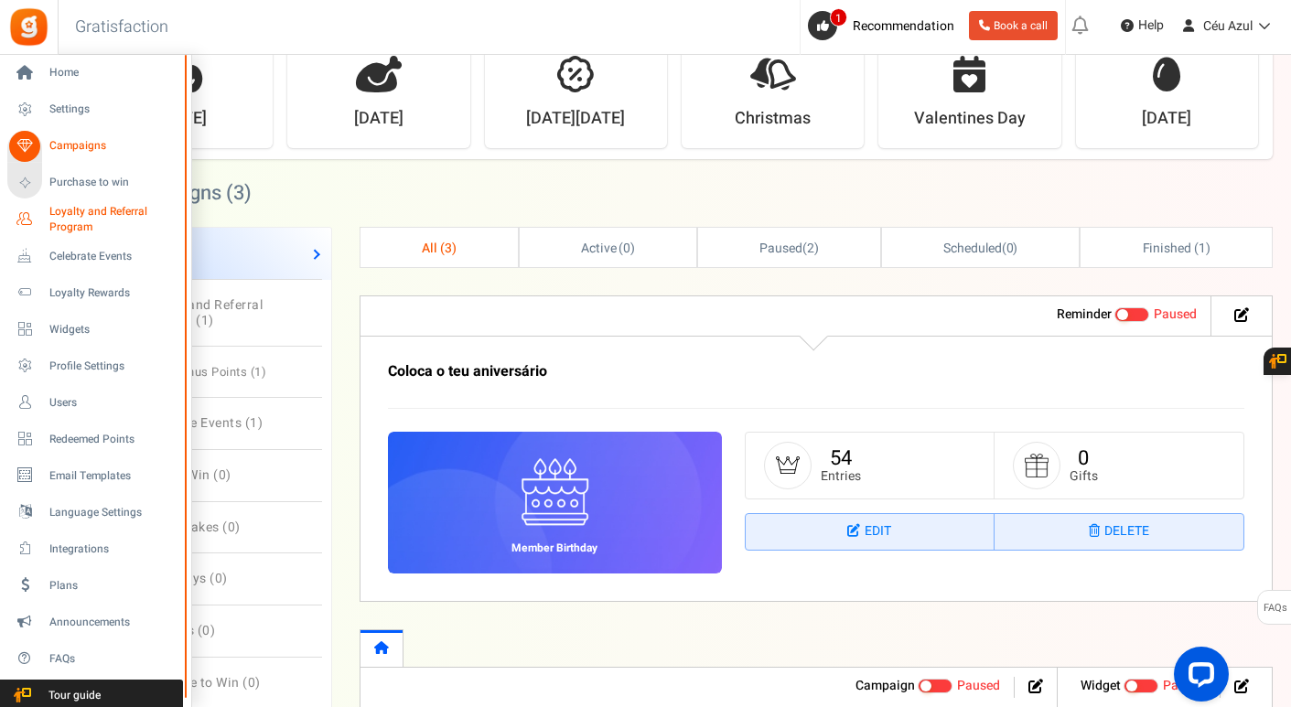
click at [48, 219] on link "Loyalty and Referral Program New" at bounding box center [95, 219] width 176 height 31
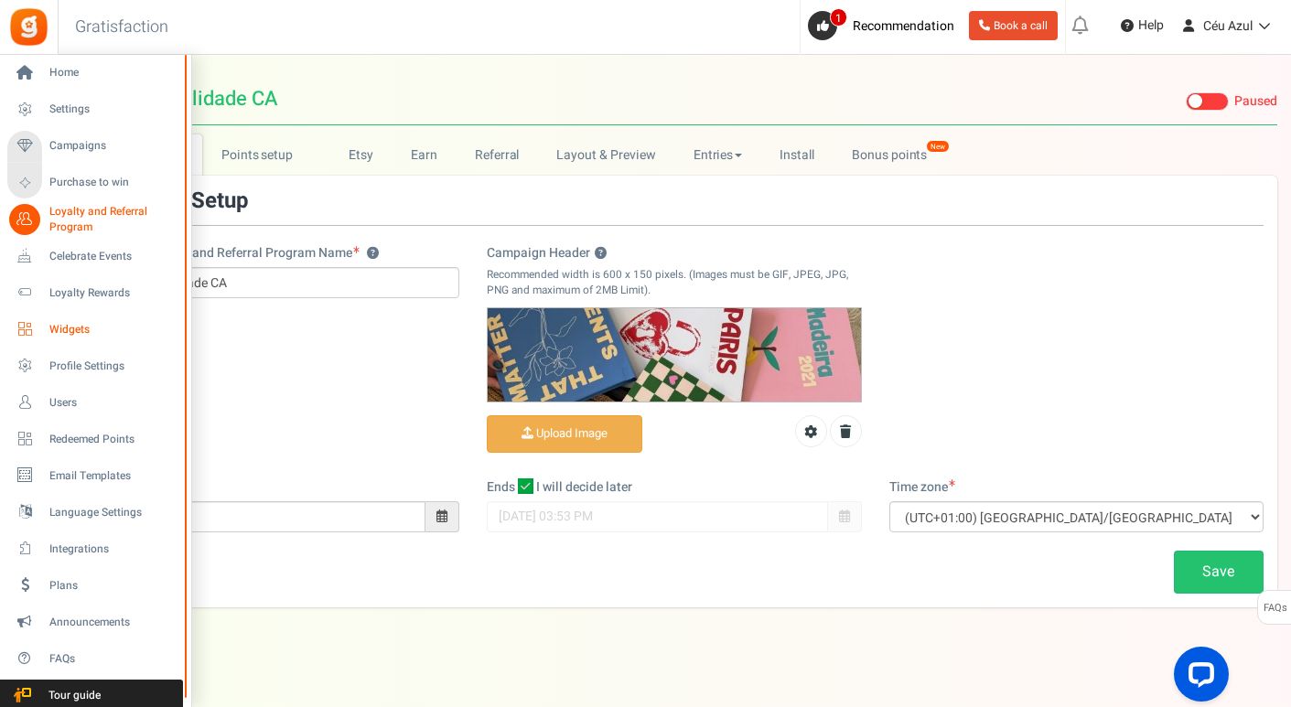
click at [50, 328] on span "Widgets" at bounding box center [113, 330] width 128 height 16
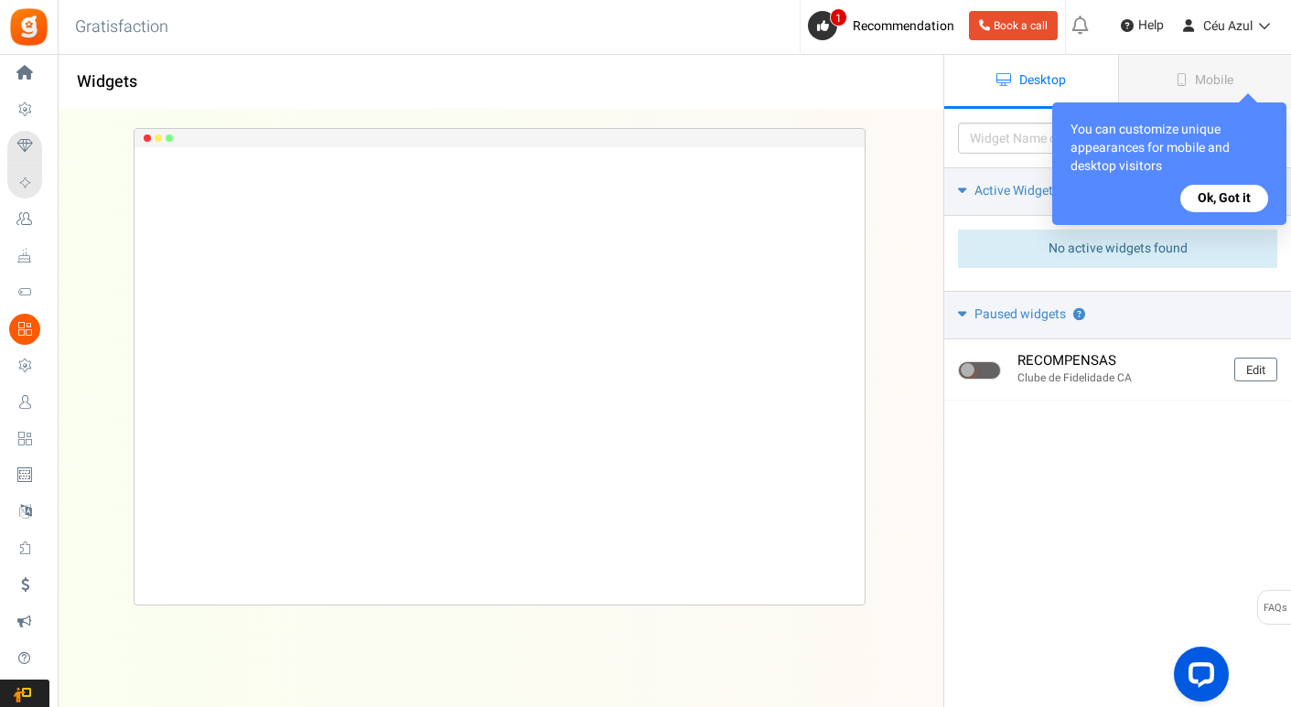
click at [1215, 198] on button "Ok, Got it" at bounding box center [1224, 198] width 88 height 27
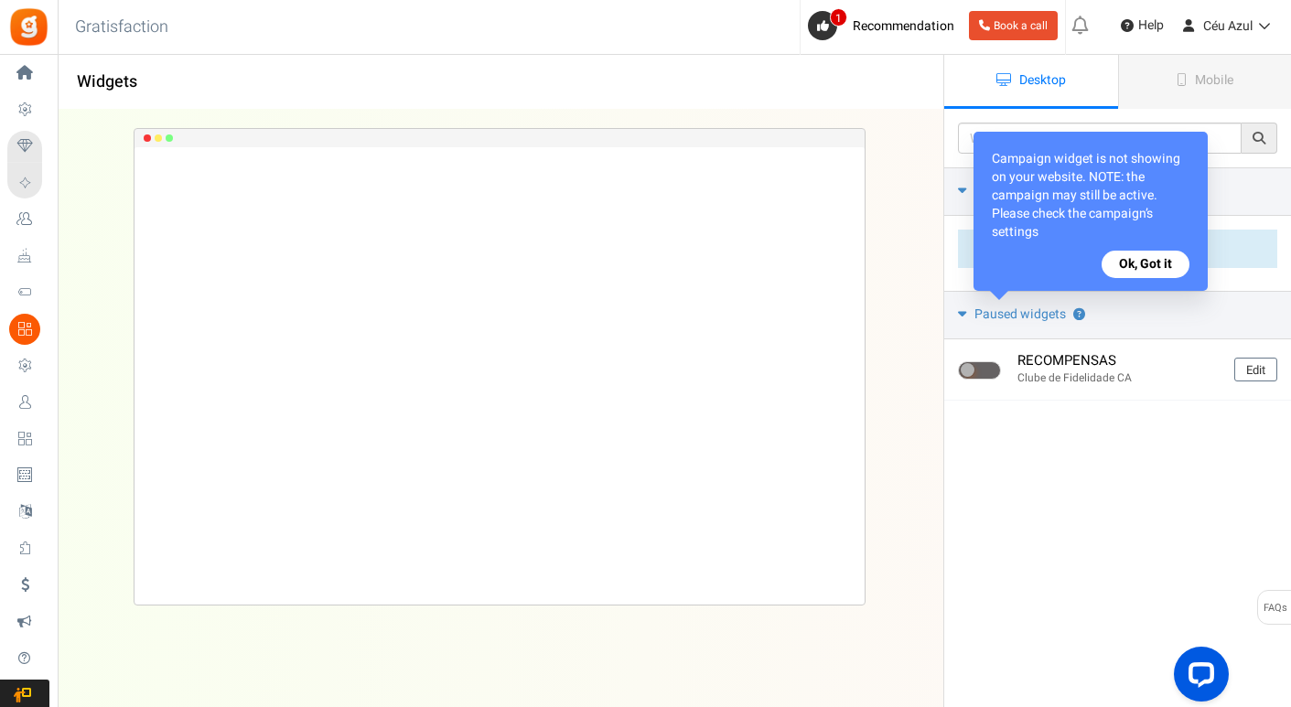
click at [1153, 257] on button "Ok, Got it" at bounding box center [1145, 264] width 88 height 27
